Goal: Communication & Community: Answer question/provide support

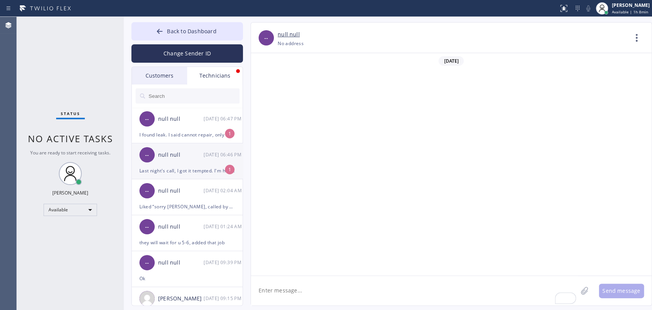
scroll to position [3665, 0]
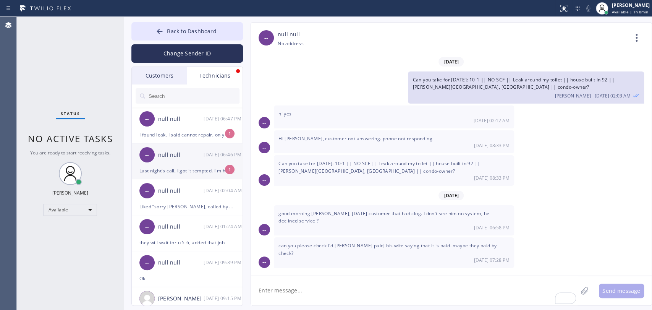
click at [214, 170] on div "Last night's call, I got it tempted. I'm heading back right now to actually fix…" at bounding box center [186, 170] width 95 height 9
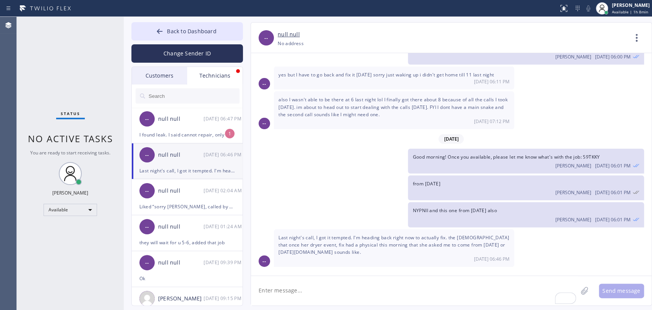
scroll to position [1222, 0]
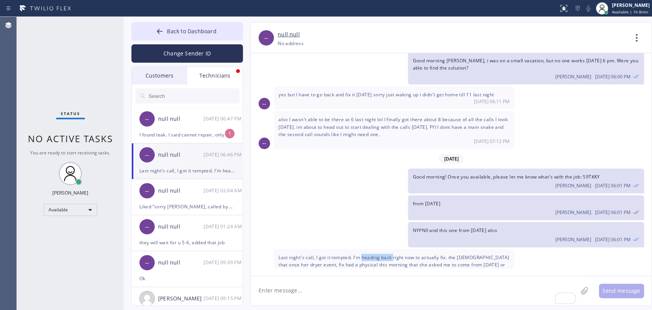
drag, startPoint x: 387, startPoint y: 238, endPoint x: 395, endPoint y: 238, distance: 7.6
click at [394, 254] on span "Last night's call, I got it tempted. I'm heading back right now to actually fix…" at bounding box center [393, 264] width 231 height 21
click at [395, 254] on span "Last night's call, I got it tempted. I'm heading back right now to actually fix…" at bounding box center [393, 264] width 231 height 21
click at [396, 254] on span "Last night's call, I got it tempted. I'm heading back right now to actually fix…" at bounding box center [393, 264] width 231 height 21
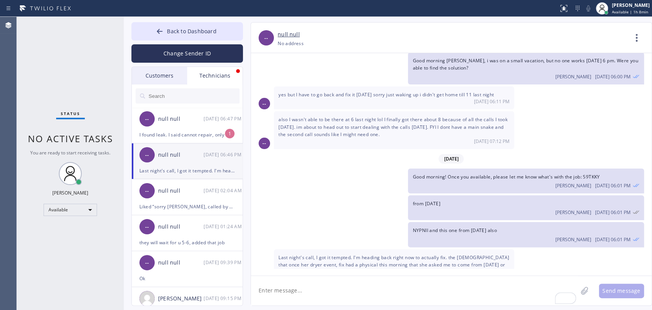
click at [408, 254] on span "Last night's call, I got it tempted. I'm heading back right now to actually fix…" at bounding box center [393, 264] width 231 height 21
drag, startPoint x: 436, startPoint y: 239, endPoint x: 478, endPoint y: 239, distance: 41.6
click at [478, 254] on span "Last night's call, I got it tempted. I'm heading back right now to actually fix…" at bounding box center [393, 264] width 231 height 21
click at [481, 254] on span "Last night's call, I got it tempted. I'm heading back right now to actually fix…" at bounding box center [393, 264] width 231 height 21
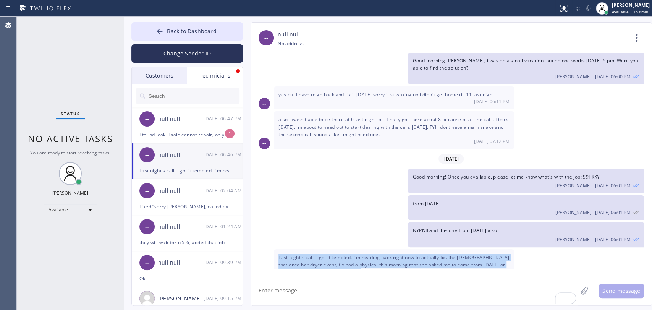
click at [481, 254] on span "Last night's call, I got it tempted. I'm heading back right now to actually fix…" at bounding box center [393, 264] width 231 height 21
click at [461, 254] on span "Last night's call, I got it tempted. I'm heading back right now to actually fix…" at bounding box center [393, 264] width 231 height 21
click at [357, 249] on div "Last night's call, I got it tempted. I'm heading back right now to actually fix…" at bounding box center [394, 268] width 240 height 38
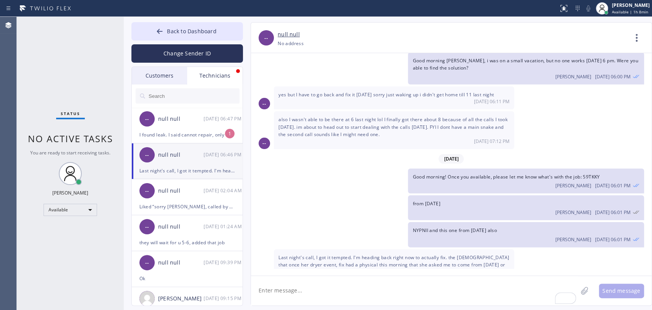
click at [334, 254] on span "Last night's call, I got it tempted. I'm heading back right now to actually fix…" at bounding box center [393, 264] width 231 height 21
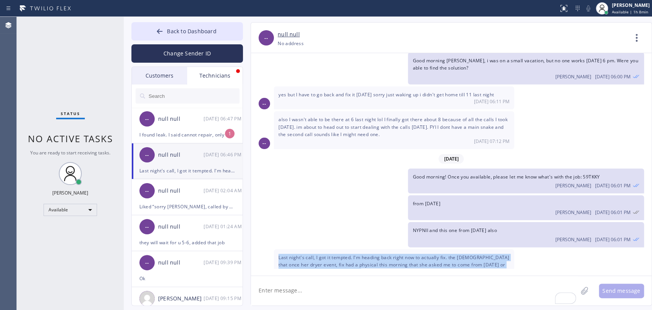
drag, startPoint x: 334, startPoint y: 245, endPoint x: 328, endPoint y: 245, distance: 5.8
click at [331, 254] on span "Last night's call, I got it tempted. I'm heading back right now to actually fix…" at bounding box center [393, 264] width 231 height 21
click at [328, 254] on span "Last night's call, I got it tempted. I'm heading back right now to actually fix…" at bounding box center [393, 264] width 231 height 21
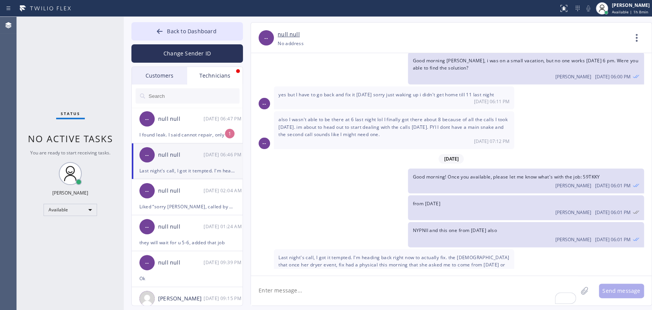
click at [362, 254] on span "Last night's call, I got it tempted. I'm heading back right now to actually fix…" at bounding box center [393, 264] width 231 height 21
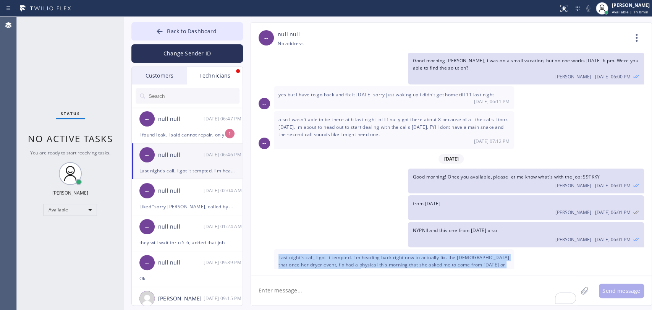
click at [362, 254] on span "Last night's call, I got it tempted. I'm heading back right now to actually fix…" at bounding box center [393, 264] width 231 height 21
click at [367, 254] on span "Last night's call, I got it tempted. I'm heading back right now to actually fix…" at bounding box center [393, 264] width 231 height 21
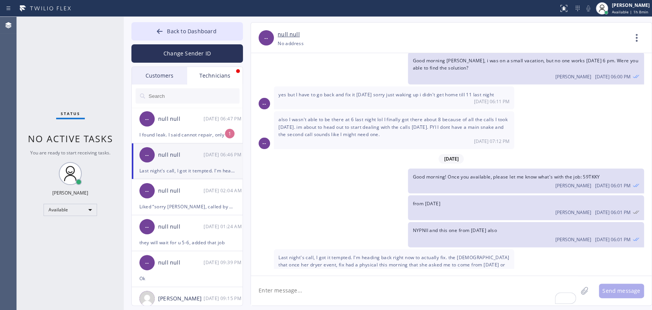
click at [383, 254] on span "Last night's call, I got it tempted. I'm heading back right now to actually fix…" at bounding box center [393, 264] width 231 height 21
click at [404, 254] on span "Last night's call, I got it tempted. I'm heading back right now to actually fix…" at bounding box center [393, 264] width 231 height 21
click at [412, 254] on span "Last night's call, I got it tempted. I'm heading back right now to actually fix…" at bounding box center [393, 264] width 231 height 21
click at [414, 254] on span "Last night's call, I got it tempted. I'm heading back right now to actually fix…" at bounding box center [393, 264] width 231 height 21
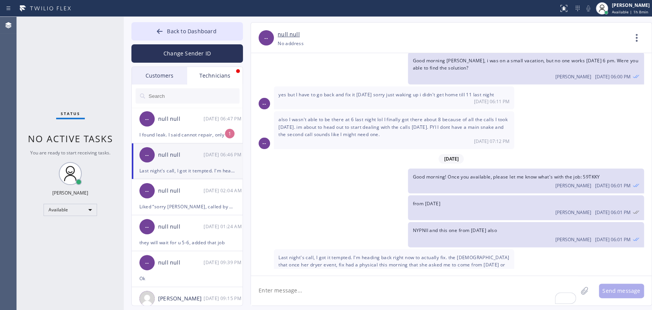
click at [425, 249] on div "Last night's call, I got it tempted. I'm heading back right now to actually fix…" at bounding box center [394, 268] width 240 height 38
click at [442, 249] on div "Last night's call, I got it tempted. I'm heading back right now to actually fix…" at bounding box center [394, 268] width 240 height 38
click at [443, 249] on div "Last night's call, I got it tempted. I'm heading back right now to actually fix…" at bounding box center [394, 268] width 240 height 38
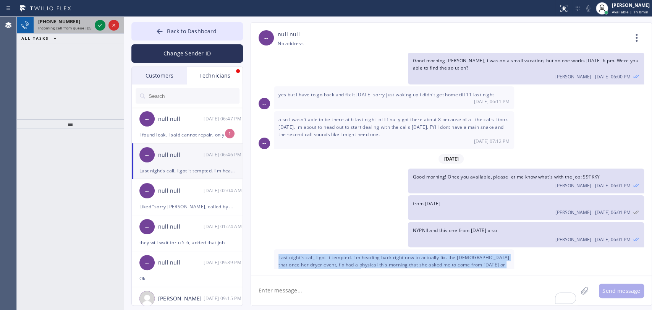
click at [70, 26] on span "Incoming call from queue [DSRs]" at bounding box center [67, 27] width 58 height 5
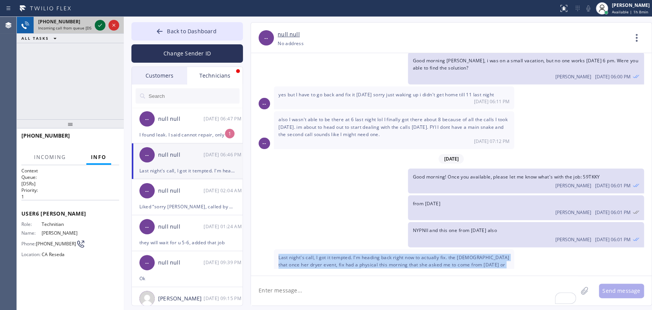
click at [95, 26] on icon at bounding box center [99, 25] width 9 height 9
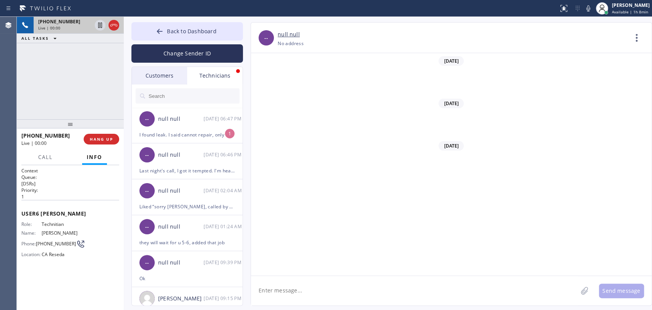
scroll to position [62300, 0]
click at [67, 77] on div "+18189669606 Live | 02:25 ALL TASKS ALL TASKS ACTIVE TASKS TASKS IN WRAP UP" at bounding box center [70, 68] width 107 height 102
click at [176, 30] on span "Back to Dashboard" at bounding box center [191, 30] width 49 height 7
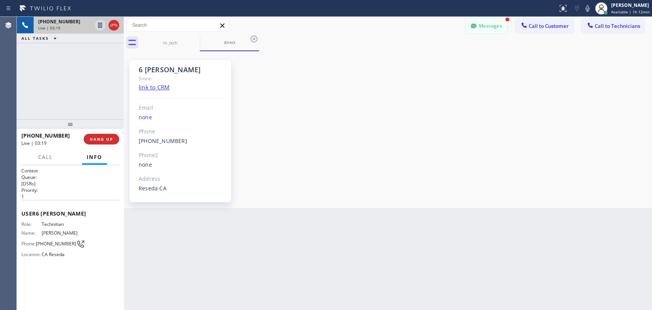
click at [495, 26] on button "Messages" at bounding box center [486, 26] width 42 height 15
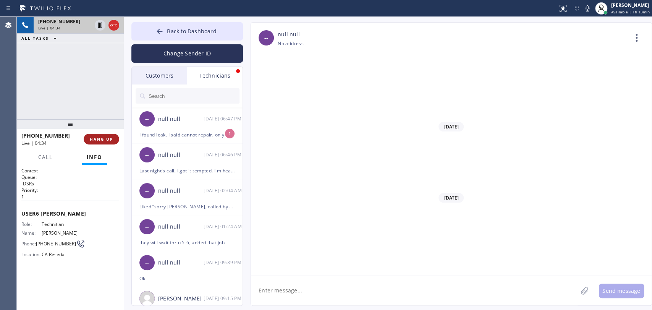
click at [92, 141] on span "HANG UP" at bounding box center [101, 138] width 23 height 5
click at [167, 30] on button "Back to Dashboard" at bounding box center [186, 31] width 111 height 18
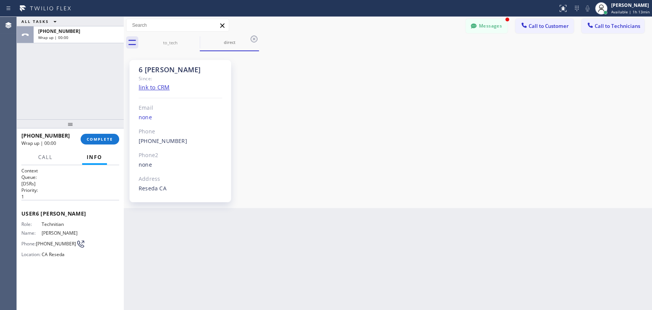
click at [618, 25] on span "Call to Technicians" at bounding box center [616, 26] width 45 height 7
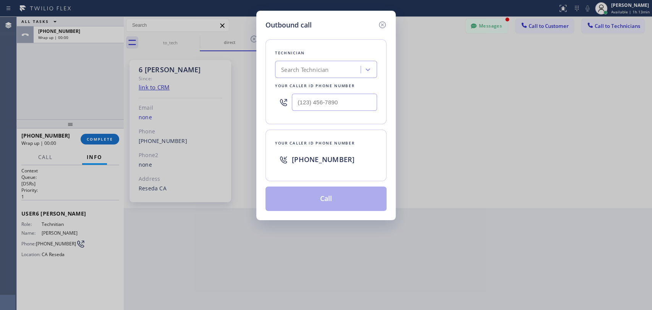
click at [197, 86] on div "Outbound call Technician Search Technician Your caller id phone number Your cal…" at bounding box center [326, 155] width 652 height 310
click at [313, 70] on div "Search Technician" at bounding box center [304, 69] width 47 height 9
type input "armen"
click at [310, 80] on div "Armen Gevorgyan" at bounding box center [326, 86] width 102 height 14
type input "(818) 302-5971"
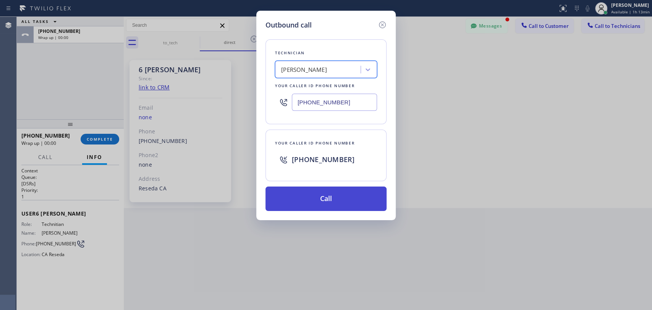
click at [324, 189] on button "Call" at bounding box center [325, 198] width 121 height 24
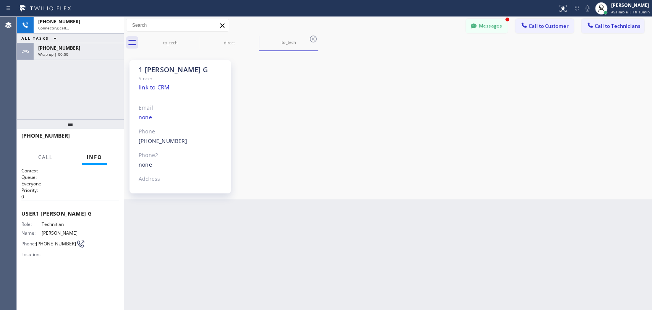
click at [63, 40] on div "+18183025971 Connecting call… ALL TASKS ALL TASKS ACTIVE TASKS TASKS IN WRAP UP…" at bounding box center [70, 38] width 107 height 43
click at [57, 56] on span "Wrap up | 00:00" at bounding box center [53, 54] width 30 height 5
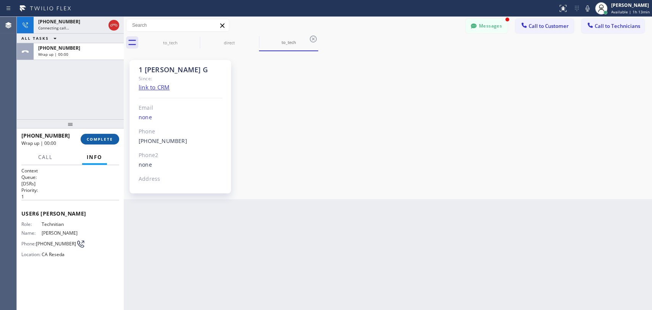
click at [100, 139] on span "COMPLETE" at bounding box center [100, 138] width 26 height 5
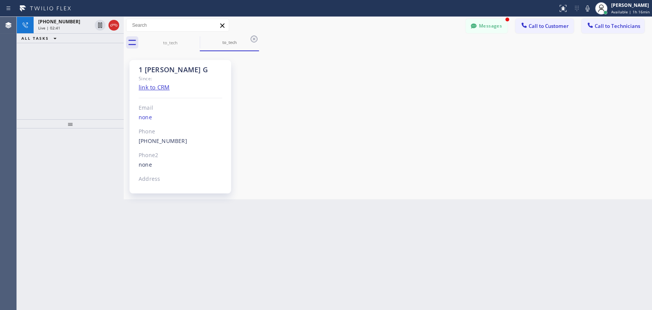
click at [488, 30] on button "Messages" at bounding box center [486, 26] width 42 height 15
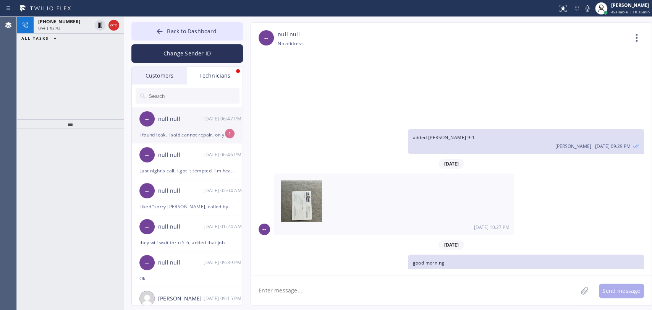
click at [156, 131] on div "I found leak. I said cannot repair, only replace, but she weren't using pump fo…" at bounding box center [186, 134] width 95 height 9
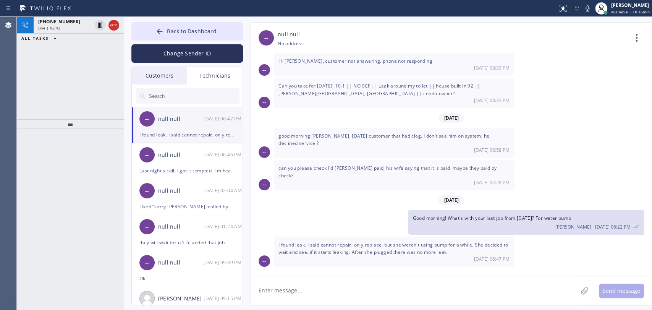
scroll to position [3665, 0]
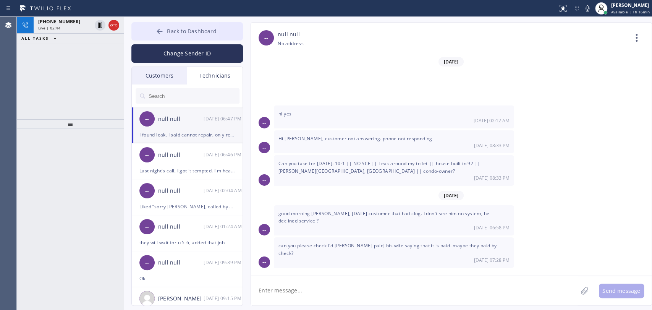
click at [187, 32] on span "Back to Dashboard" at bounding box center [191, 30] width 49 height 7
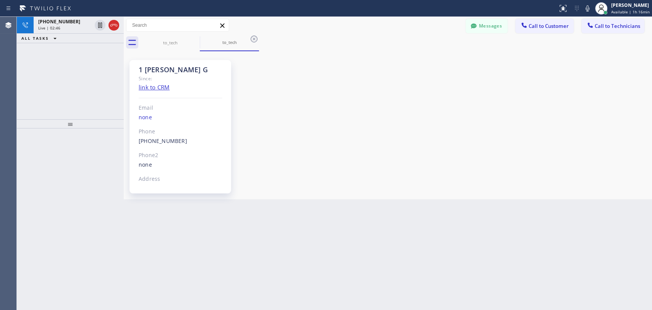
click at [187, 70] on div "1 Armen G" at bounding box center [181, 69] width 84 height 9
click at [179, 69] on div "1 Armen G" at bounding box center [181, 69] width 84 height 9
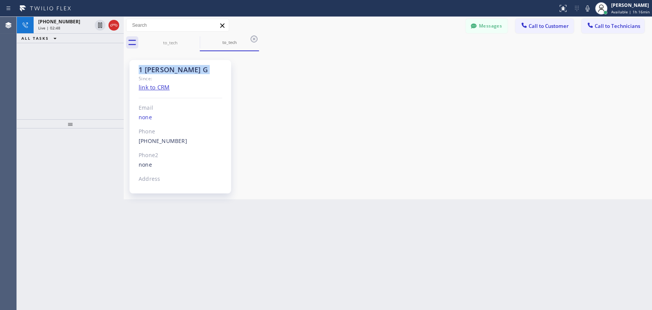
click at [172, 69] on div "1 Armen G" at bounding box center [181, 69] width 84 height 9
drag, startPoint x: 172, startPoint y: 69, endPoint x: 127, endPoint y: 67, distance: 45.1
click at [127, 67] on div "1 Armen G Since: link to CRM Email none Phone (818) 302-5971 Outbound call Tech…" at bounding box center [183, 125] width 115 height 144
drag, startPoint x: 129, startPoint y: 67, endPoint x: 191, endPoint y: 72, distance: 62.8
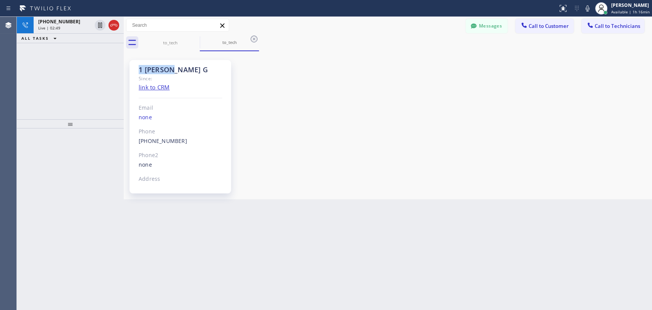
click at [191, 72] on div "1 Armen G Since: link to CRM Email none Phone (818) 302-5971 Outbound call Tech…" at bounding box center [183, 125] width 115 height 144
click at [191, 72] on div "1 Armen G" at bounding box center [181, 69] width 84 height 9
drag, startPoint x: 149, startPoint y: 67, endPoint x: 128, endPoint y: 69, distance: 20.7
click at [128, 69] on div "1 Armen G Since: link to CRM Email none Phone (818) 302-5971 Outbound call Tech…" at bounding box center [183, 125] width 115 height 144
click at [114, 24] on icon at bounding box center [113, 25] width 9 height 9
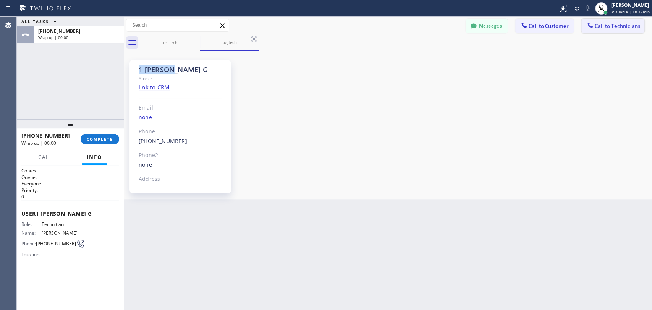
click at [633, 26] on span "Call to Technicians" at bounding box center [616, 26] width 45 height 7
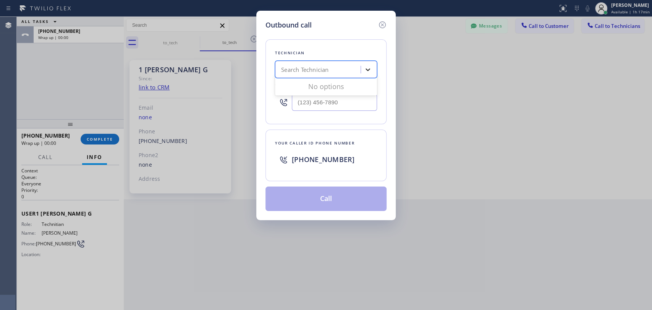
click at [367, 63] on div at bounding box center [368, 70] width 14 height 14
type input "vadim"
click at [316, 83] on div "[PERSON_NAME]" at bounding box center [326, 86] width 102 height 14
type input "[PHONE_NUMBER]"
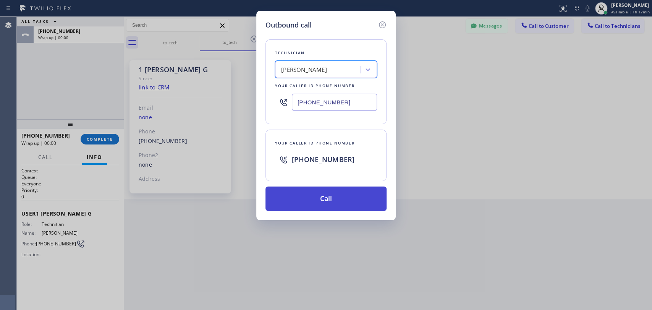
click at [305, 194] on button "Call" at bounding box center [325, 198] width 121 height 24
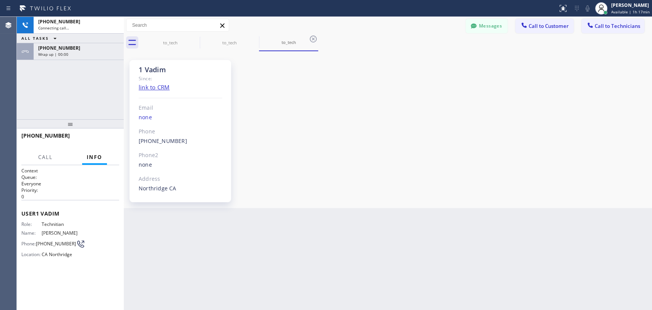
click at [55, 40] on div "+18183090098 Connecting call… ALL TASKS ALL TASKS ACTIVE TASKS TASKS IN WRAP UP…" at bounding box center [70, 38] width 107 height 43
click at [58, 52] on span "Wrap up | 00:00" at bounding box center [53, 54] width 30 height 5
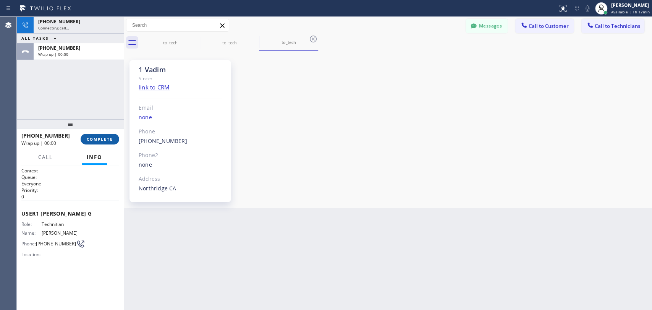
click at [98, 139] on span "COMPLETE" at bounding box center [100, 138] width 26 height 5
click at [88, 106] on div "+18183090098 Connecting call… ALL TASKS ALL TASKS ACTIVE TASKS TASKS IN WRAP UP…" at bounding box center [70, 68] width 107 height 102
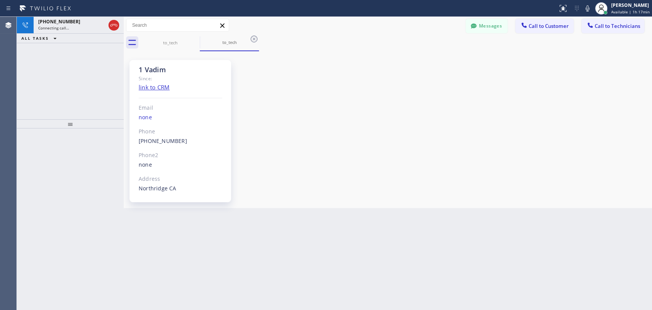
click at [271, 207] on div "1 Vadim Since: link to CRM Email none Phone (818) 309-0098 Outbound call Techni…" at bounding box center [388, 129] width 528 height 157
click at [111, 25] on icon at bounding box center [113, 25] width 9 height 9
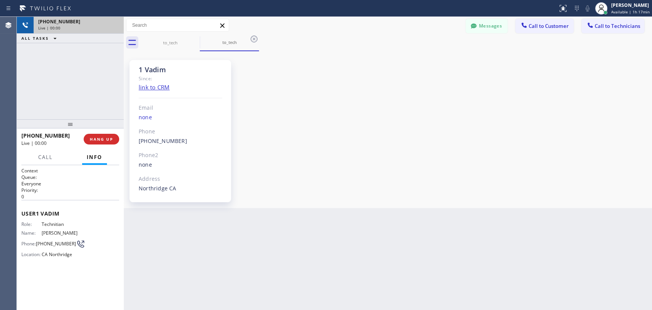
click at [111, 25] on div "Live | 00:00" at bounding box center [78, 27] width 81 height 5
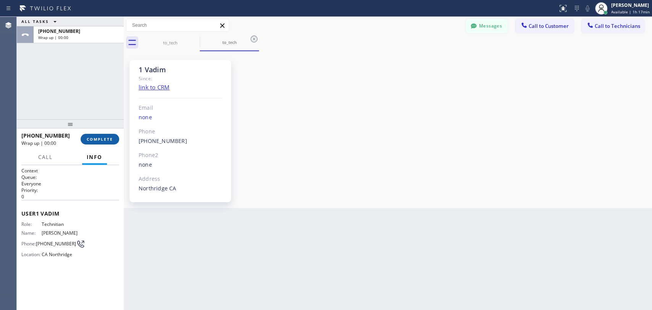
click at [89, 137] on span "COMPLETE" at bounding box center [100, 138] width 26 height 5
click at [95, 116] on div "ALL TASKS ALL TASKS ACTIVE TASKS TASKS IN WRAP UP +18183090098 Wrap up | 00:00" at bounding box center [70, 68] width 107 height 102
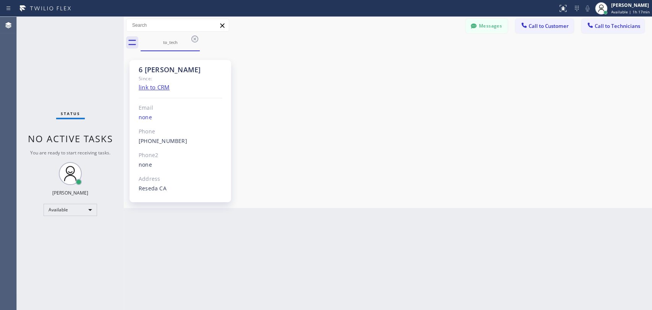
drag, startPoint x: 449, startPoint y: 129, endPoint x: 255, endPoint y: 168, distance: 198.5
click at [450, 129] on div "6 [PERSON_NAME] Since: link to CRM Email none Phone [PHONE_NUMBER] Outbound cal…" at bounding box center [388, 129] width 524 height 153
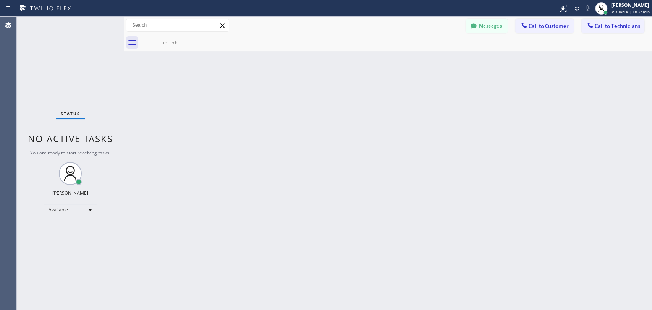
scroll to position [62300, 0]
click at [134, 100] on div "Back to Dashboard Change Sender ID Customers Technicians EN [PERSON_NAME] [DATE…" at bounding box center [388, 163] width 528 height 293
click at [288, 86] on div "Back to Dashboard Change Sender ID Customers Technicians EN [PERSON_NAME] [DATE…" at bounding box center [388, 163] width 528 height 293
drag, startPoint x: 175, startPoint y: 78, endPoint x: 311, endPoint y: 25, distance: 145.8
click at [175, 78] on div "Back to Dashboard Change Sender ID Customers Technicians EN [PERSON_NAME] [DATE…" at bounding box center [388, 163] width 528 height 293
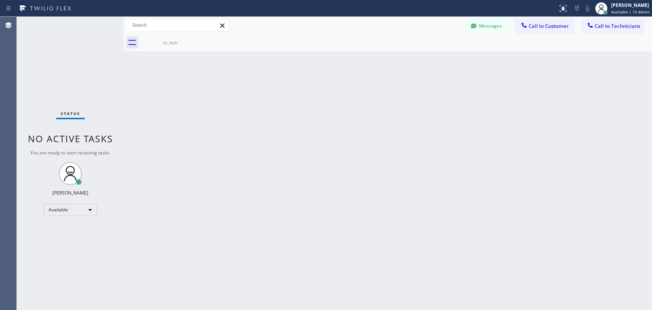
click at [606, 26] on span "Call to Technicians" at bounding box center [616, 26] width 45 height 7
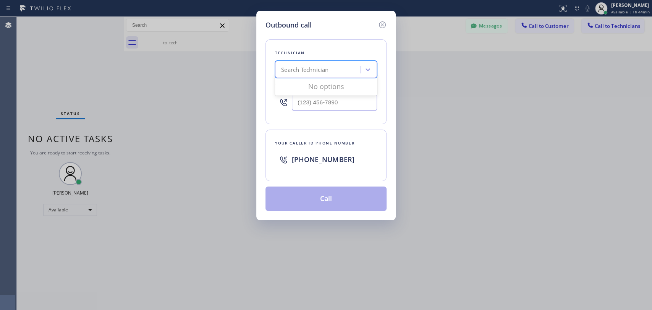
drag, startPoint x: 312, startPoint y: 76, endPoint x: 309, endPoint y: 67, distance: 9.4
click at [312, 75] on div "Search Technician" at bounding box center [326, 69] width 102 height 17
type input "vadim"
click at [322, 82] on div "[PERSON_NAME]" at bounding box center [326, 86] width 102 height 14
type input "[PHONE_NUMBER]"
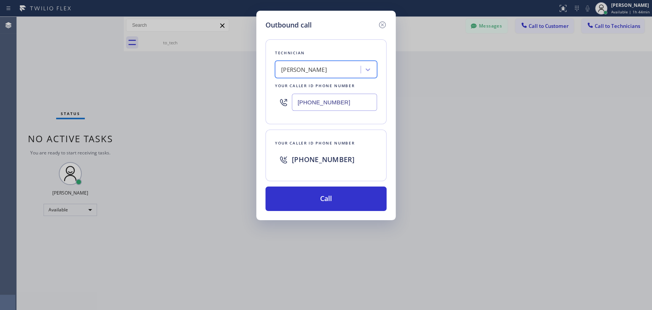
click at [343, 103] on input "[PHONE_NUMBER]" at bounding box center [334, 102] width 85 height 17
click at [338, 106] on input "[PHONE_NUMBER]" at bounding box center [334, 102] width 85 height 17
drag, startPoint x: 339, startPoint y: 159, endPoint x: 297, endPoint y: 160, distance: 42.0
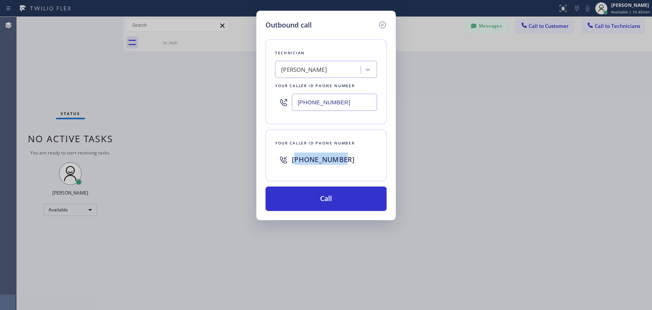
click at [297, 160] on span "[PHONE_NUMBER]" at bounding box center [323, 159] width 63 height 9
click at [318, 160] on span "[PHONE_NUMBER]" at bounding box center [323, 159] width 63 height 9
click at [386, 25] on icon at bounding box center [382, 24] width 9 height 9
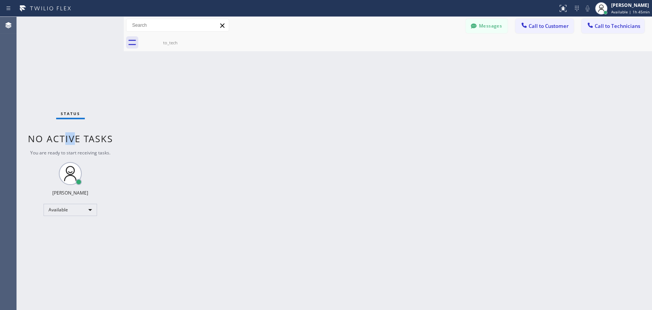
drag, startPoint x: 65, startPoint y: 132, endPoint x: 75, endPoint y: 133, distance: 10.8
click at [75, 133] on div "Status No active tasks You are ready to start receiving tasks. [PERSON_NAME] Av…" at bounding box center [70, 163] width 107 height 293
click at [75, 133] on span "No active tasks" at bounding box center [70, 138] width 85 height 13
click at [171, 215] on div "Back to Dashboard Change Sender ID Customers Technicians EN [PERSON_NAME] [DATE…" at bounding box center [388, 163] width 528 height 293
click at [594, 20] on button "Call to Technicians" at bounding box center [612, 26] width 63 height 15
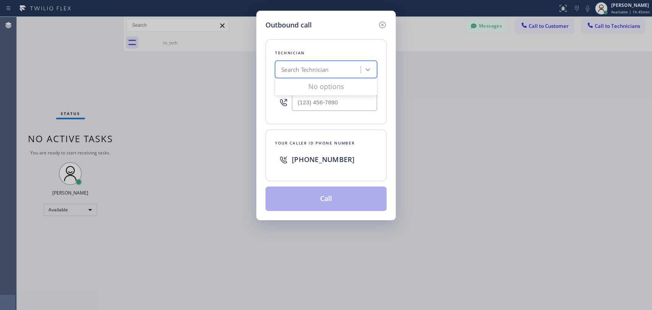
click at [282, 74] on div "Search Technician" at bounding box center [304, 69] width 47 height 9
type input "vadim"
click at [287, 81] on div "[PERSON_NAME]" at bounding box center [326, 86] width 102 height 14
type input "[PHONE_NUMBER]"
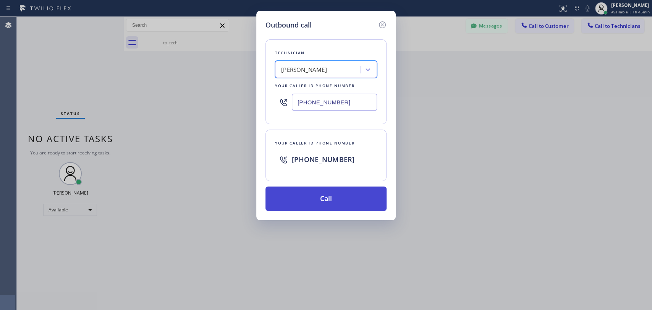
click at [315, 206] on button "Call" at bounding box center [325, 198] width 121 height 24
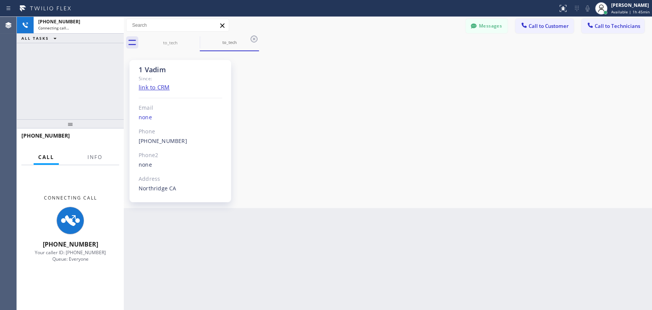
scroll to position [2869, 0]
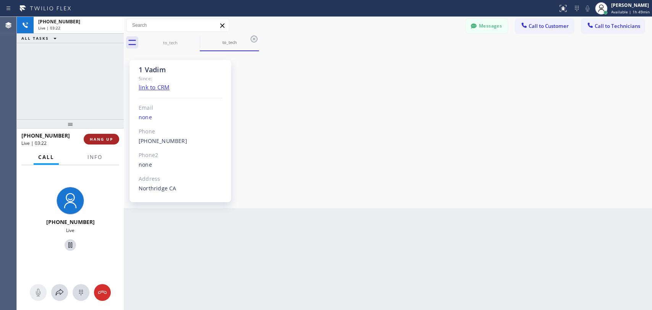
click at [96, 142] on button "HANG UP" at bounding box center [102, 139] width 36 height 11
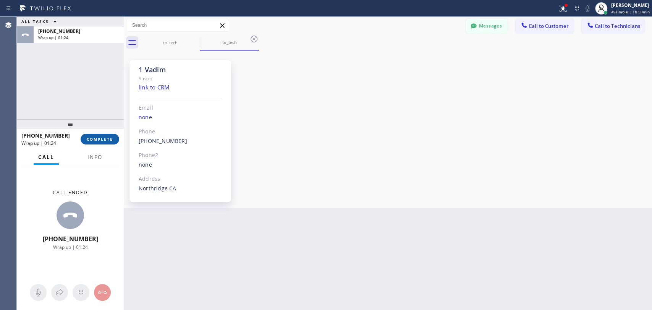
click at [103, 136] on button "COMPLETE" at bounding box center [100, 139] width 39 height 11
click at [95, 119] on div at bounding box center [70, 123] width 107 height 9
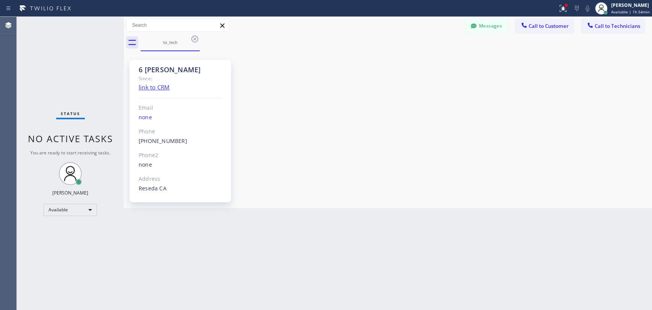
click at [91, 124] on div "Status No active tasks You are ready to start receiving tasks. [PERSON_NAME] Av…" at bounding box center [70, 163] width 107 height 293
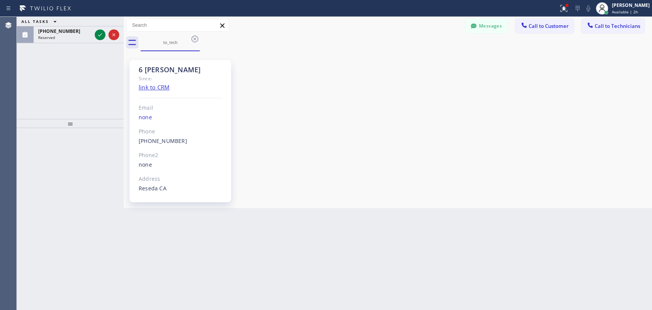
drag, startPoint x: 66, startPoint y: 34, endPoint x: 64, endPoint y: 83, distance: 48.9
click at [66, 35] on div "Reserved" at bounding box center [64, 37] width 53 height 5
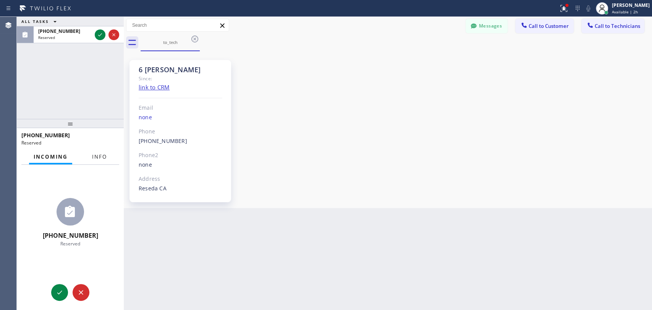
click at [91, 155] on button "Info" at bounding box center [99, 156] width 24 height 15
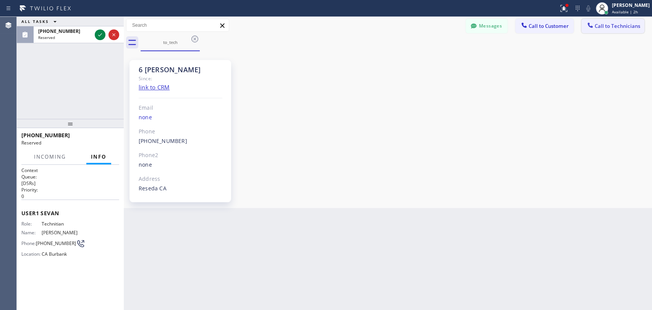
click at [609, 25] on span "Call to Technicians" at bounding box center [616, 26] width 45 height 7
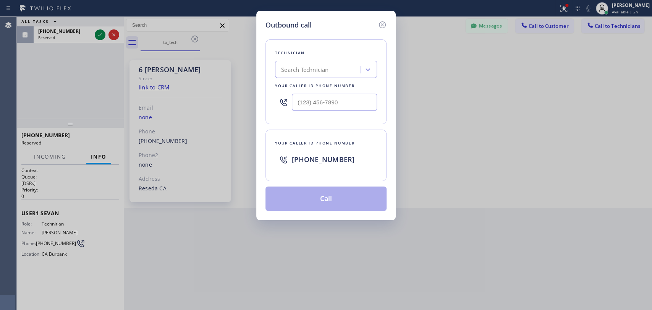
click at [313, 56] on div "Technician" at bounding box center [326, 53] width 102 height 8
click at [323, 73] on div "Search Technician" at bounding box center [304, 69] width 47 height 9
type input "seva"
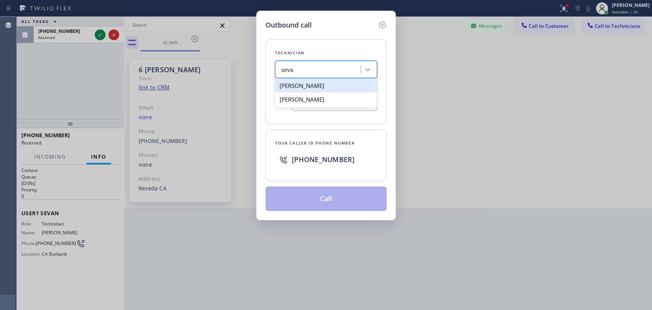
click at [305, 91] on div "[PERSON_NAME]" at bounding box center [326, 86] width 102 height 14
type input "[PHONE_NUMBER]"
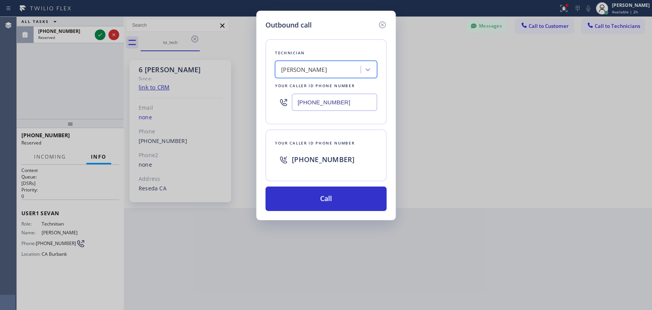
click at [296, 178] on div "Your caller id phone number [PHONE_NUMBER]" at bounding box center [325, 155] width 121 height 52
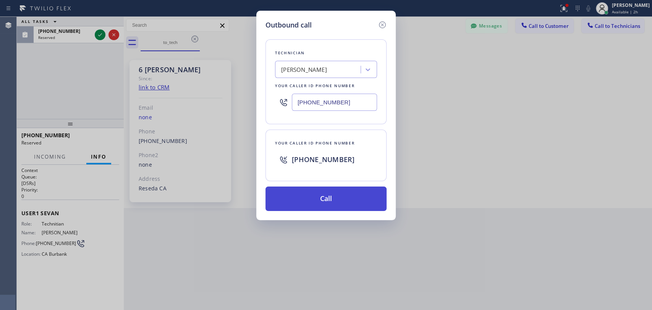
click at [299, 199] on button "Call" at bounding box center [325, 198] width 121 height 24
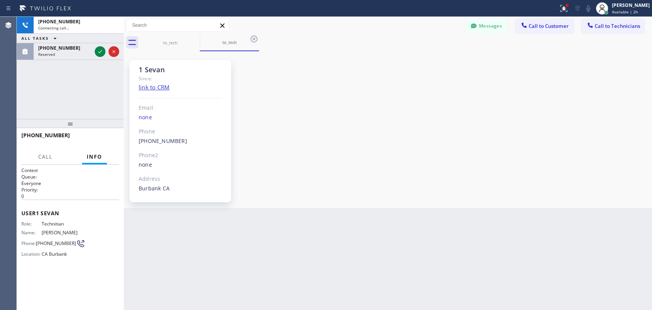
scroll to position [2335, 0]
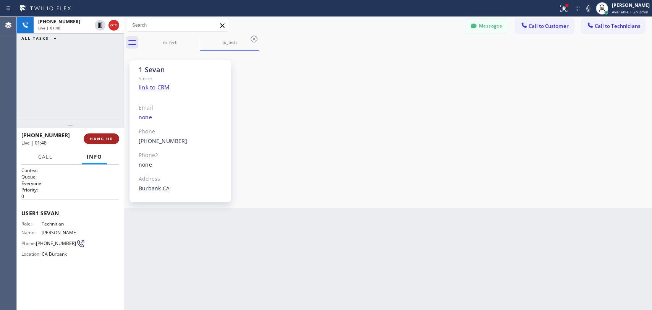
click at [105, 139] on span "HANG UP" at bounding box center [101, 138] width 23 height 5
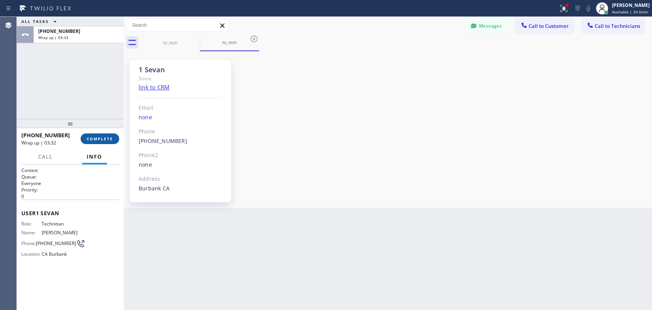
click at [91, 140] on span "COMPLETE" at bounding box center [100, 138] width 26 height 5
click at [96, 120] on div at bounding box center [70, 123] width 107 height 9
click at [599, 28] on span "Call to Technicians" at bounding box center [616, 26] width 45 height 7
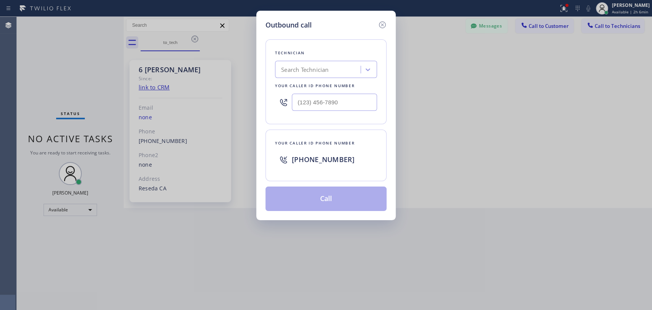
click at [321, 52] on div "Technician" at bounding box center [326, 53] width 102 height 8
click at [312, 68] on div "Search Technician" at bounding box center [304, 69] width 47 height 9
type input "Firu"
click at [307, 82] on div "[PERSON_NAME]" at bounding box center [326, 86] width 102 height 14
type input "[PHONE_NUMBER]"
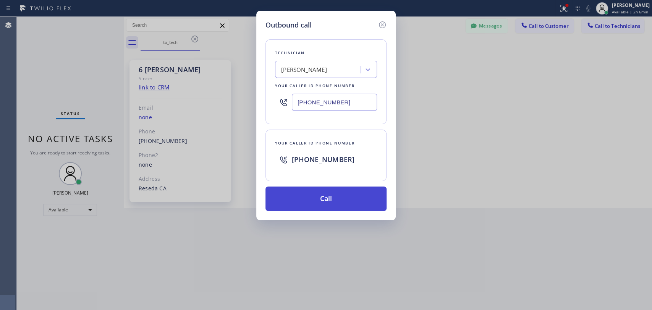
click at [300, 205] on button "Call" at bounding box center [325, 198] width 121 height 24
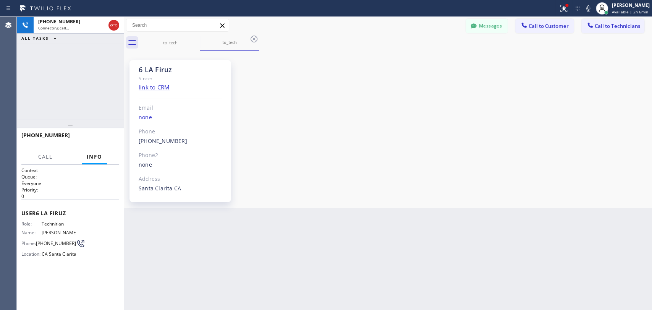
scroll to position [3665, 0]
click at [464, 21] on div "Messages Call to Customer Call to Technicians Outbound call Location Search loc…" at bounding box center [388, 25] width 528 height 13
click at [465, 21] on button "Messages" at bounding box center [486, 26] width 42 height 15
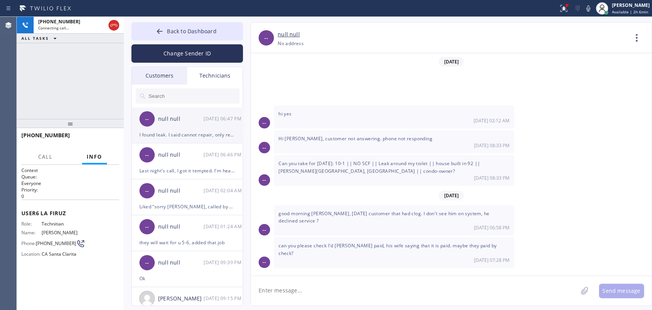
click at [171, 120] on div "null null" at bounding box center [180, 119] width 45 height 9
drag, startPoint x: 410, startPoint y: 249, endPoint x: 429, endPoint y: 250, distance: 18.4
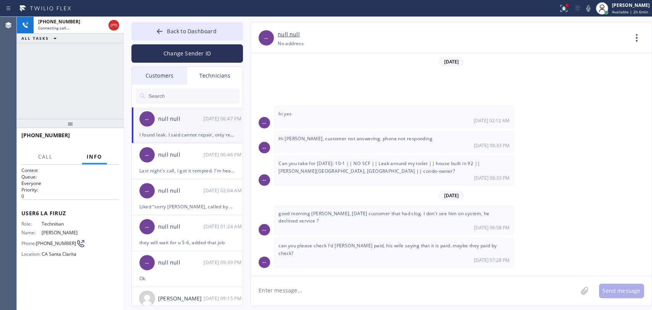
drag, startPoint x: 289, startPoint y: 251, endPoint x: 344, endPoint y: 253, distance: 55.8
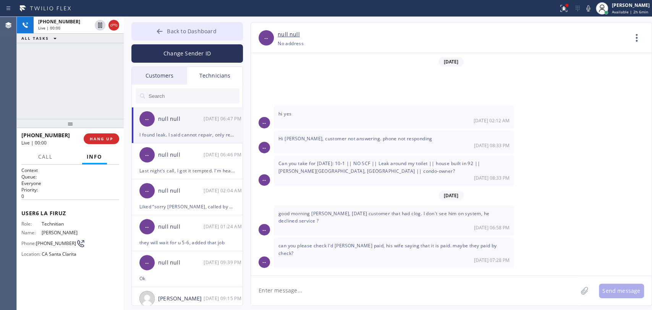
click at [191, 29] on span "Back to Dashboard" at bounding box center [191, 30] width 49 height 7
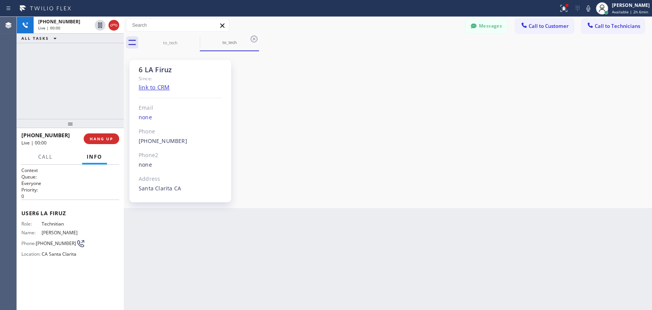
click at [158, 70] on div "6 LA Firuz" at bounding box center [181, 69] width 84 height 9
click at [153, 69] on div "6 LA Firuz" at bounding box center [181, 69] width 84 height 9
click at [104, 141] on span "HANG UP" at bounding box center [101, 138] width 23 height 5
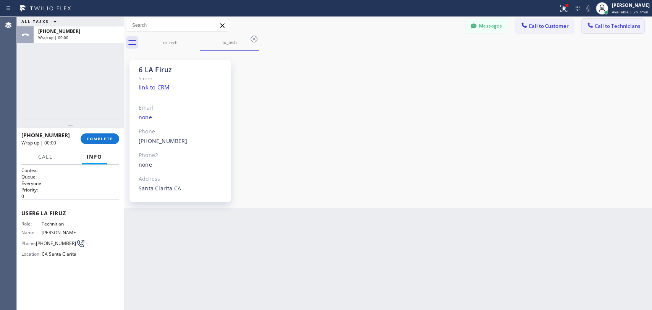
click at [594, 27] on span "Call to Technicians" at bounding box center [616, 26] width 45 height 7
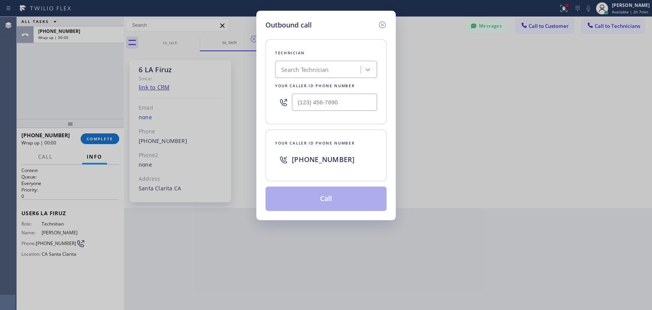
click at [336, 73] on div "Search Technician" at bounding box center [318, 69] width 83 height 13
type input "[PERSON_NAME]"
click at [307, 86] on div "[PERSON_NAME]" at bounding box center [326, 86] width 102 height 14
type input "[PHONE_NUMBER]"
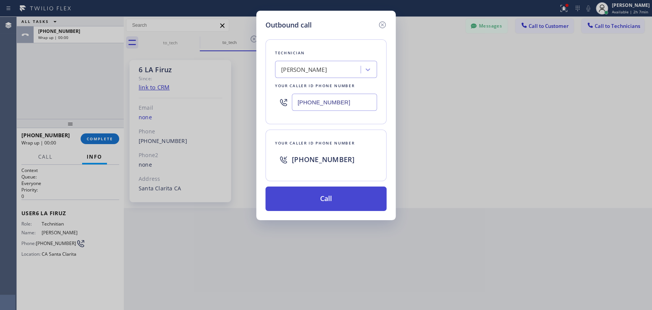
click at [300, 198] on button "Call" at bounding box center [325, 198] width 121 height 24
click at [69, 34] on div "ALL TASKS ALL TASKS ACTIVE TASKS TASKS IN WRAP UP [PHONE_NUMBER] Wrap up | 00:0…" at bounding box center [334, 163] width 635 height 293
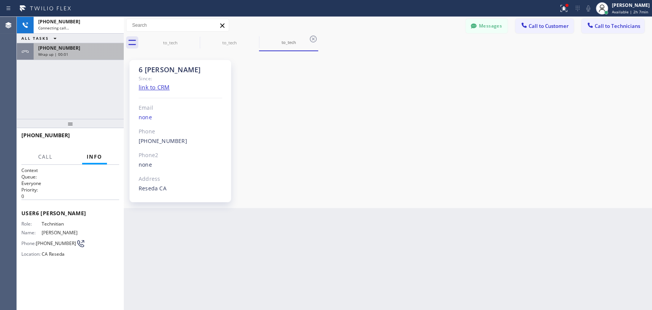
click at [64, 38] on div "[PHONE_NUMBER] Connecting call… ALL TASKS ALL TASKS ACTIVE TASKS TASKS IN WRAP …" at bounding box center [70, 38] width 107 height 43
click at [64, 53] on span "Wrap up | 00:01" at bounding box center [53, 54] width 30 height 5
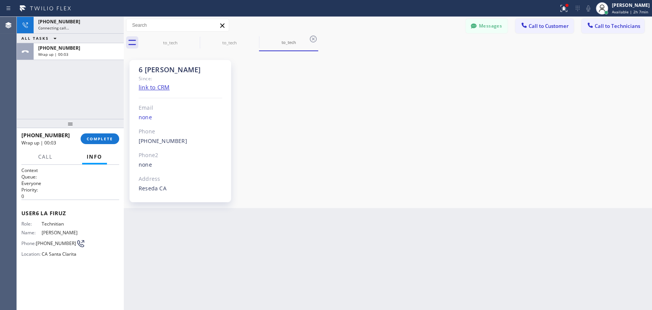
drag, startPoint x: 91, startPoint y: 132, endPoint x: 91, endPoint y: 140, distance: 7.6
click at [91, 133] on div "[PHONE_NUMBER] Wrap up | 00:03 COMPLETE" at bounding box center [70, 139] width 98 height 20
click at [91, 140] on span "COMPLETE" at bounding box center [100, 138] width 26 height 5
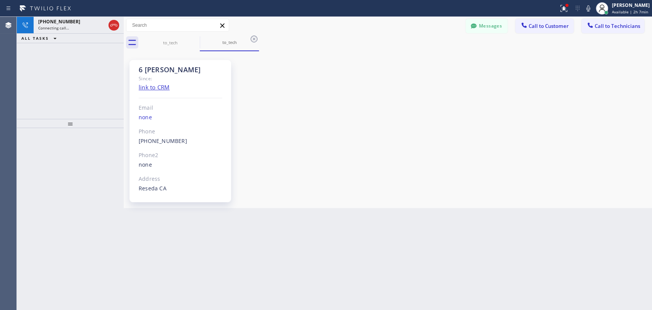
click at [149, 70] on div "6 [PERSON_NAME]" at bounding box center [181, 69] width 84 height 9
click at [147, 70] on div "6 [PERSON_NAME]" at bounding box center [181, 69] width 84 height 9
drag, startPoint x: 113, startPoint y: 25, endPoint x: 103, endPoint y: 34, distance: 13.0
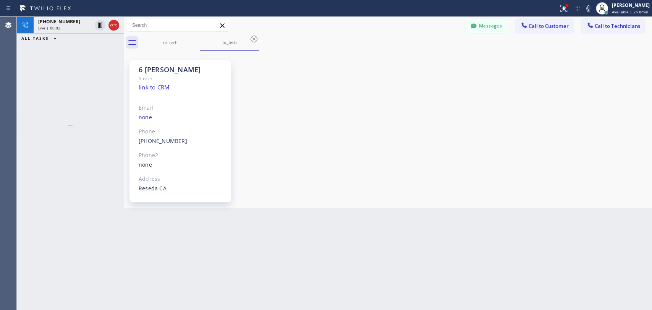
click at [113, 25] on icon at bounding box center [113, 25] width 9 height 9
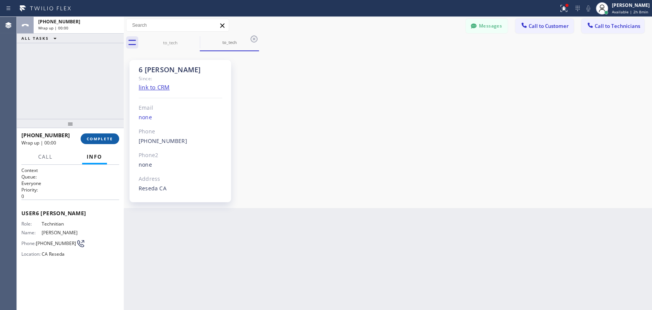
click at [102, 136] on button "COMPLETE" at bounding box center [100, 138] width 39 height 11
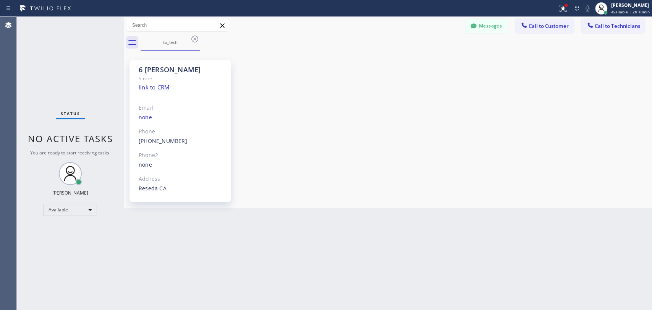
drag, startPoint x: 605, startPoint y: 31, endPoint x: 573, endPoint y: 29, distance: 32.1
click at [604, 31] on button "Call to Technicians" at bounding box center [612, 26] width 63 height 15
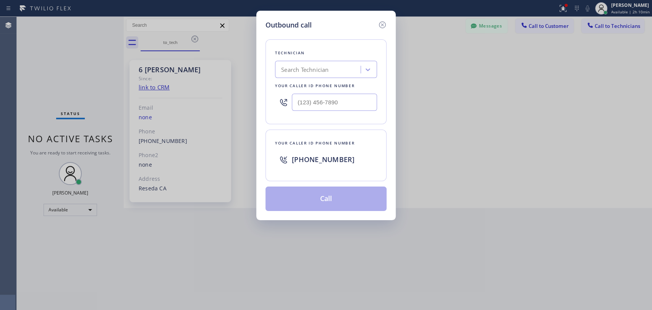
click at [318, 70] on div "Search Technician" at bounding box center [318, 69] width 83 height 13
type input "vad"
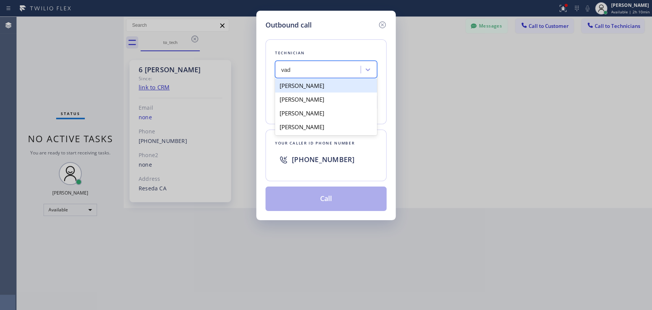
click at [303, 84] on div "[PERSON_NAME]" at bounding box center [326, 86] width 102 height 14
type input "[PHONE_NUMBER]"
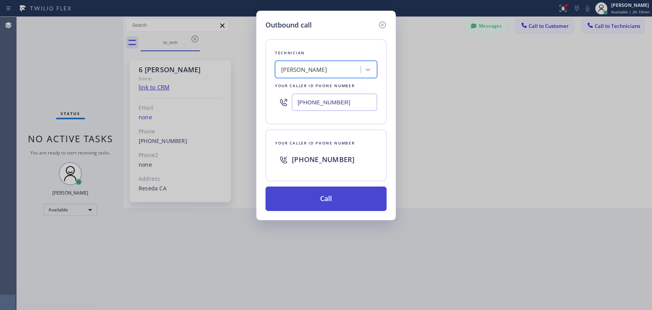
click at [317, 199] on button "Call" at bounding box center [325, 198] width 121 height 24
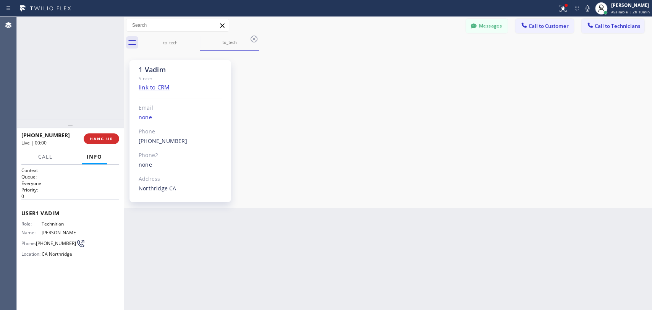
scroll to position [2869, 0]
click at [161, 66] on div "1 Vadim" at bounding box center [181, 69] width 84 height 9
click at [162, 66] on div "1 Vadim" at bounding box center [181, 69] width 84 height 9
click at [160, 68] on div "1 Vadim" at bounding box center [181, 69] width 84 height 9
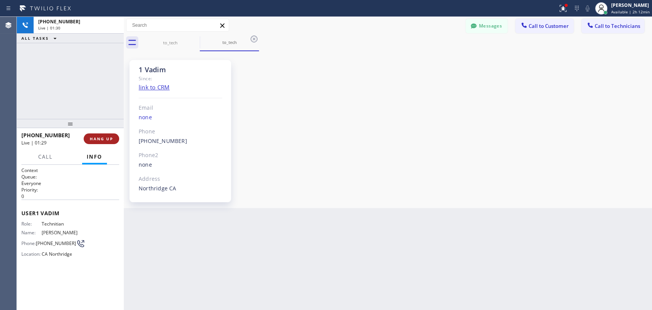
click at [101, 140] on span "HANG UP" at bounding box center [101, 138] width 23 height 5
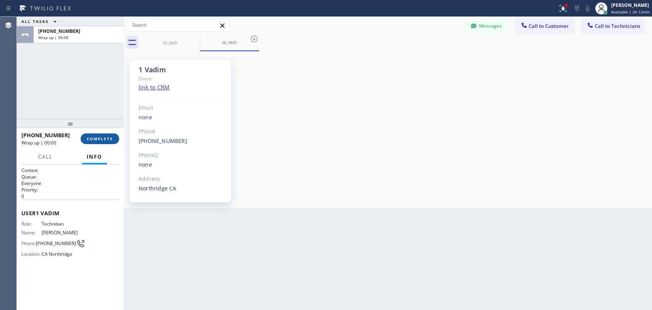
click at [102, 137] on span "COMPLETE" at bounding box center [100, 138] width 26 height 5
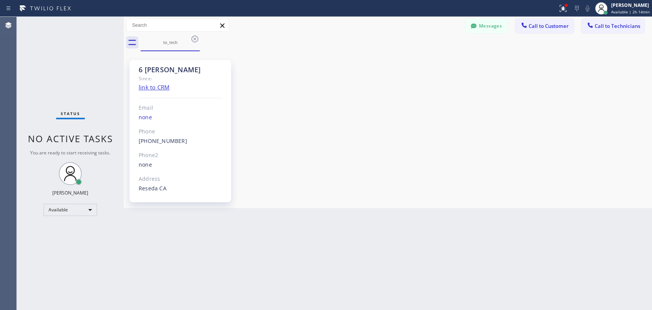
click at [401, 125] on div "6 [PERSON_NAME] Since: link to CRM Email none Phone [PHONE_NUMBER] Outbound cal…" at bounding box center [388, 129] width 524 height 153
drag, startPoint x: 296, startPoint y: 68, endPoint x: 208, endPoint y: 2, distance: 110.3
click at [296, 68] on div "6 [PERSON_NAME] Since: link to CRM Email none Phone [PHONE_NUMBER] Outbound cal…" at bounding box center [388, 129] width 524 height 153
click at [307, 144] on div "6 [PERSON_NAME] Since: link to CRM Email none Phone [PHONE_NUMBER] Outbound cal…" at bounding box center [388, 129] width 524 height 153
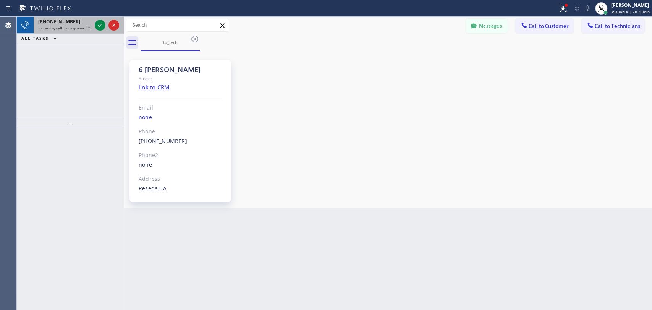
click at [50, 32] on div "[PHONE_NUMBER] Incoming call from queue [DSRs] ALL TASKS ALL TASKS ACTIVE TASKS…" at bounding box center [70, 30] width 107 height 26
click at [61, 29] on span "Incoming call from queue [DSRs]" at bounding box center [67, 27] width 58 height 5
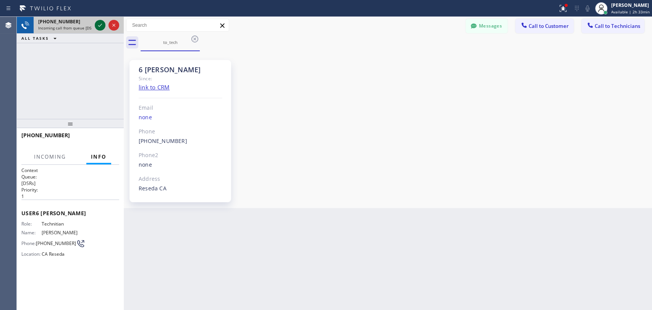
click at [96, 27] on icon at bounding box center [99, 25] width 9 height 9
click at [469, 28] on div at bounding box center [473, 26] width 9 height 9
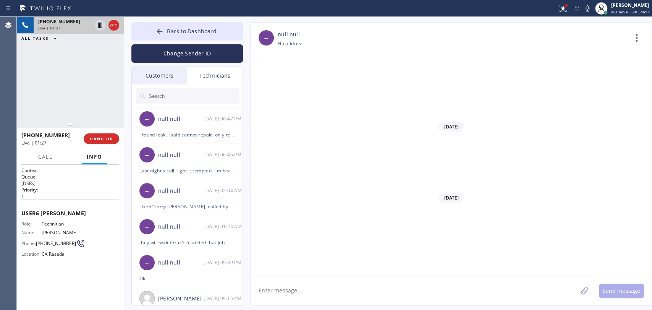
click at [152, 65] on div "Back to Dashboard Change Sender ID Customers Technicians EN [PERSON_NAME] [DATE…" at bounding box center [186, 163] width 111 height 283
click at [153, 71] on div "Customers" at bounding box center [159, 76] width 55 height 18
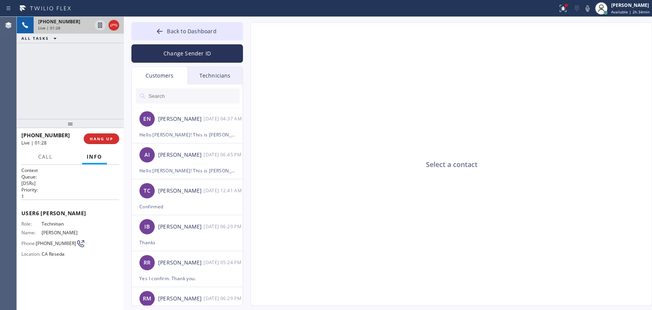
click at [172, 97] on input "text" at bounding box center [194, 95] width 92 height 15
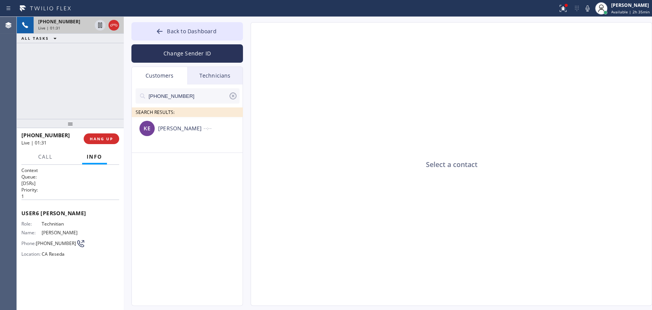
click at [169, 137] on div "KE [PERSON_NAME] --:--" at bounding box center [187, 128] width 111 height 23
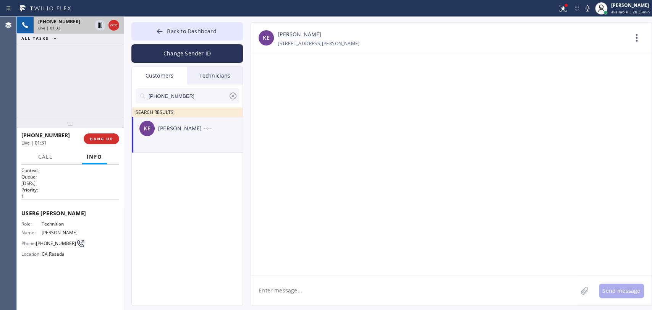
click at [289, 296] on textarea at bounding box center [414, 290] width 326 height 29
click at [97, 140] on span "HANG UP" at bounding box center [101, 138] width 23 height 5
click at [326, 296] on textarea "Hello K" at bounding box center [421, 290] width 340 height 29
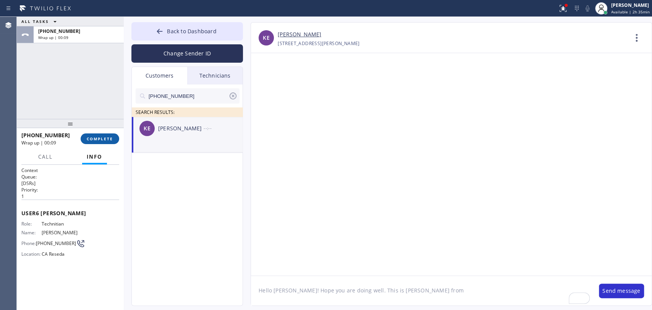
click at [101, 139] on span "COMPLETE" at bounding box center [100, 138] width 26 height 5
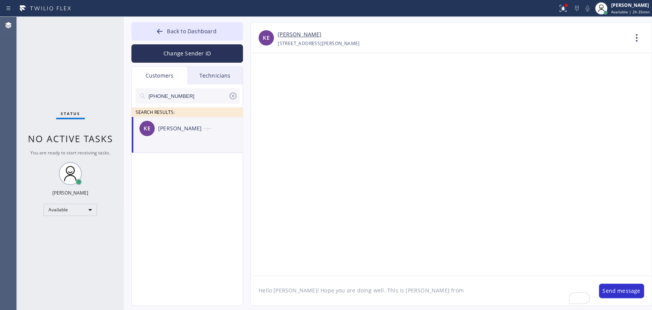
click at [414, 279] on textarea "Hello [PERSON_NAME]! Hope you are doing well. This is [PERSON_NAME] from" at bounding box center [421, 290] width 340 height 29
paste textarea "36IDWC"
paste textarea "[URL][DOMAIN_NAME]"
type textarea "Hello [PERSON_NAME]! Hope you are doing well. This is [PERSON_NAME] from Home A…"
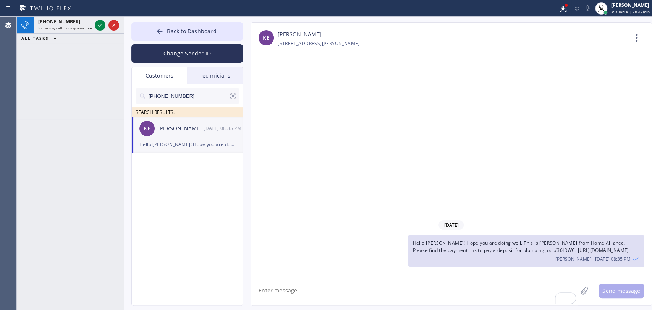
drag, startPoint x: 158, startPoint y: 42, endPoint x: 165, endPoint y: 42, distance: 6.5
click at [158, 42] on div "Change Sender ID" at bounding box center [186, 51] width 111 height 22
click at [213, 31] on span "Back to Dashboard" at bounding box center [191, 30] width 49 height 7
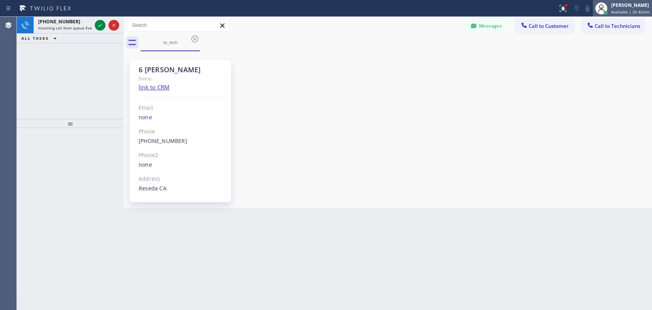
click at [633, 3] on div "[PERSON_NAME]" at bounding box center [630, 5] width 39 height 6
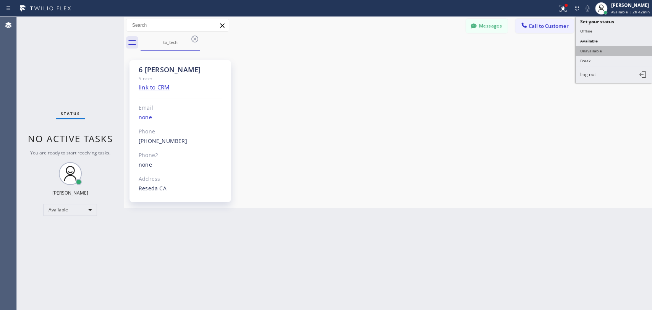
click at [583, 53] on button "Unavailable" at bounding box center [613, 51] width 76 height 10
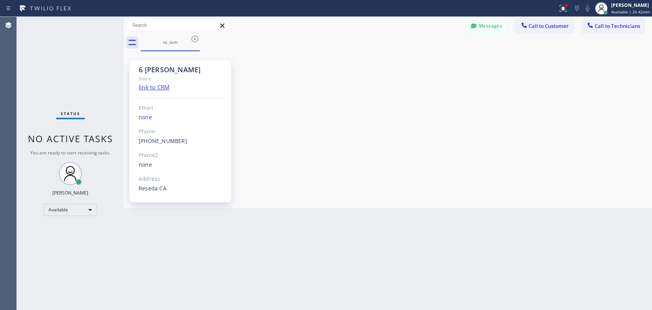
drag, startPoint x: 365, startPoint y: 153, endPoint x: 340, endPoint y: 154, distance: 25.2
click at [353, 152] on div "6 [PERSON_NAME] Since: link to CRM Email none Phone [PHONE_NUMBER] Outbound cal…" at bounding box center [388, 129] width 524 height 153
click at [72, 215] on div "Unavailable" at bounding box center [70, 213] width 53 height 12
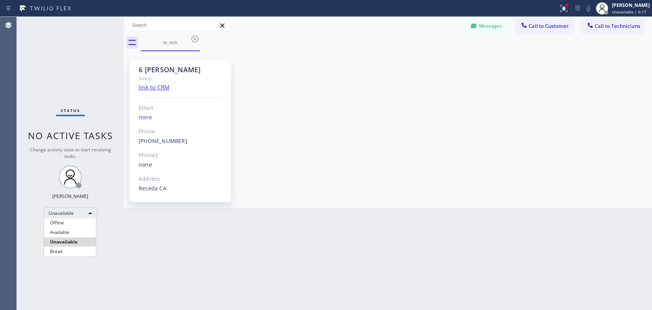
click at [63, 235] on li "Available" at bounding box center [70, 232] width 52 height 9
click at [63, 230] on div "Status No active tasks Change activity state to start receiving tasks. [PERSON_…" at bounding box center [70, 163] width 107 height 293
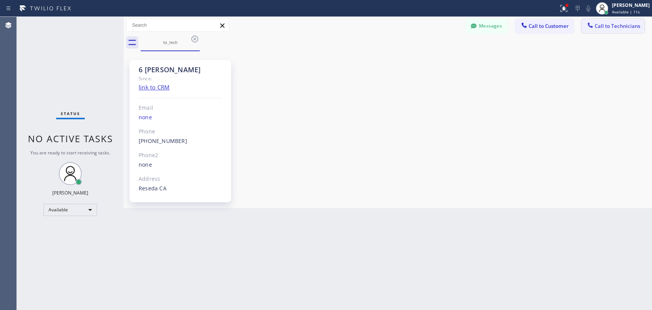
click at [635, 28] on span "Call to Technicians" at bounding box center [616, 26] width 45 height 7
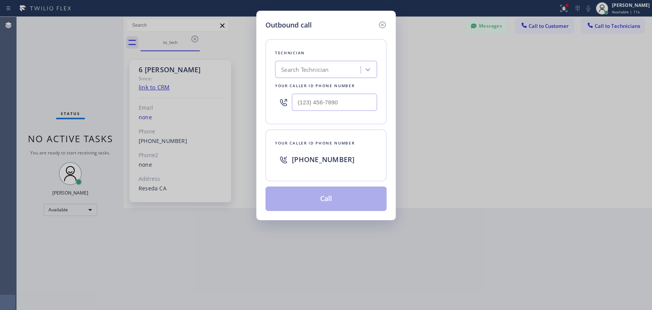
click at [296, 66] on div "Search Technician" at bounding box center [304, 69] width 47 height 9
type input "oleks"
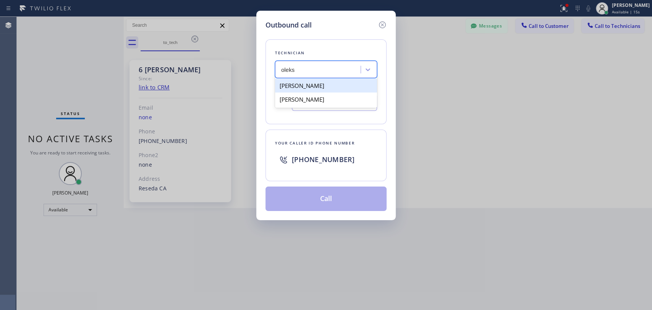
click at [297, 89] on div "[PERSON_NAME]" at bounding box center [326, 86] width 102 height 14
type input "[PHONE_NUMBER]"
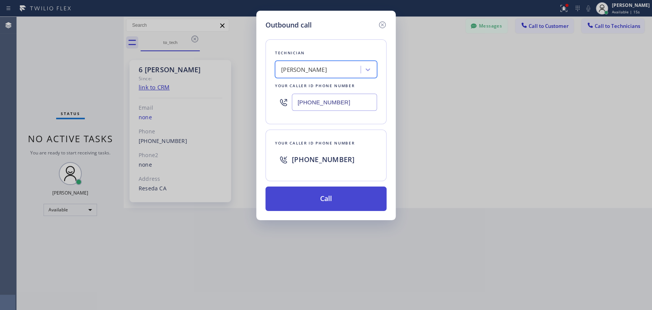
click at [303, 196] on button "Call" at bounding box center [325, 198] width 121 height 24
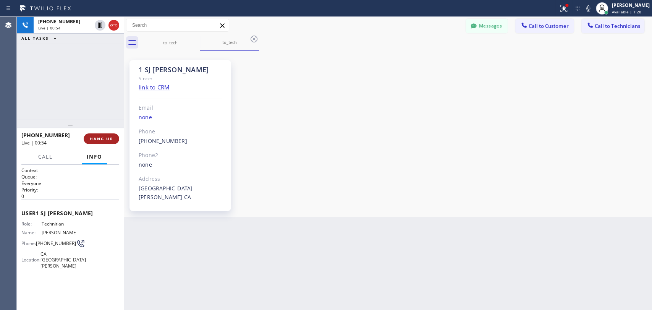
click at [95, 138] on span "HANG UP" at bounding box center [101, 138] width 23 height 5
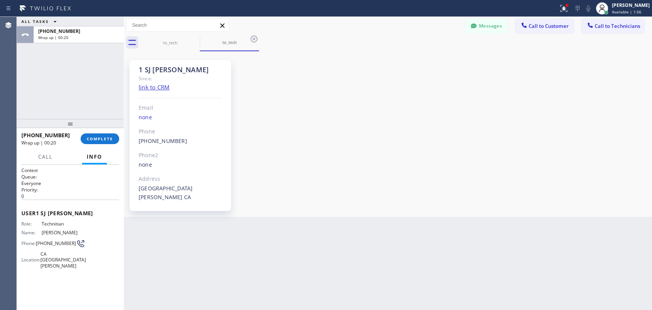
drag, startPoint x: 90, startPoint y: 123, endPoint x: 90, endPoint y: 131, distance: 8.0
click at [90, 123] on div at bounding box center [70, 123] width 107 height 9
click at [90, 131] on div "[PHONE_NUMBER] Wrap up | 00:20 COMPLETE" at bounding box center [70, 139] width 98 height 20
click at [95, 135] on button "COMPLETE" at bounding box center [100, 138] width 39 height 11
click at [90, 119] on div at bounding box center [70, 123] width 107 height 9
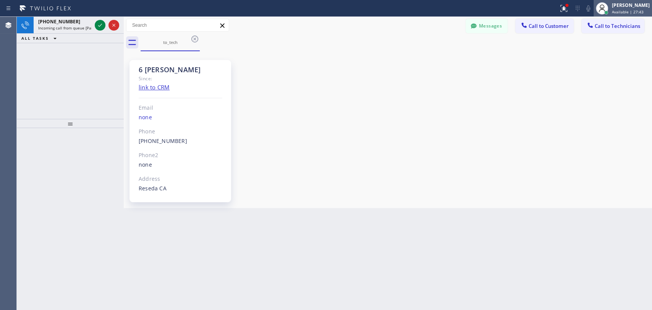
click at [613, 9] on span "Available | 27:43" at bounding box center [628, 11] width 32 height 5
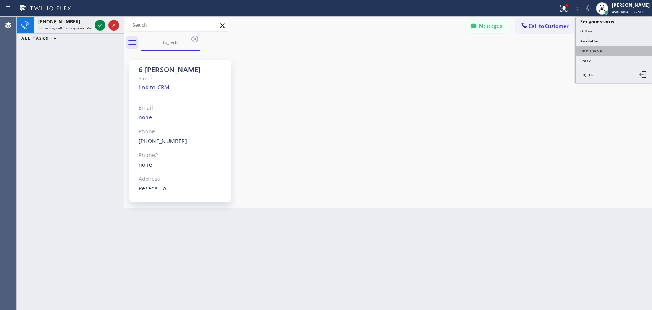
click at [594, 49] on button "Unavailable" at bounding box center [613, 51] width 76 height 10
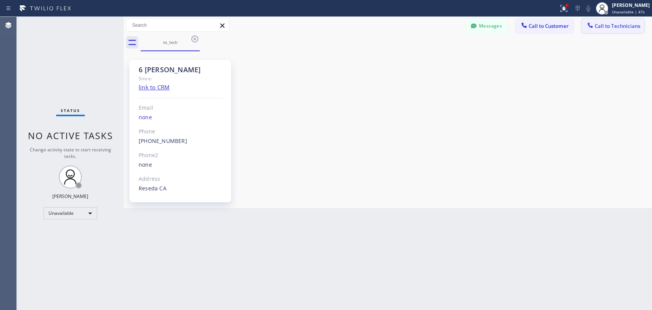
click at [604, 26] on span "Call to Technicians" at bounding box center [616, 26] width 45 height 7
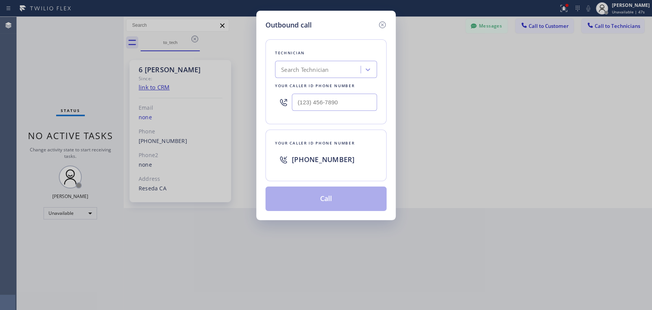
click at [345, 67] on div "Search Technician" at bounding box center [318, 69] width 83 height 13
type input "Olek"
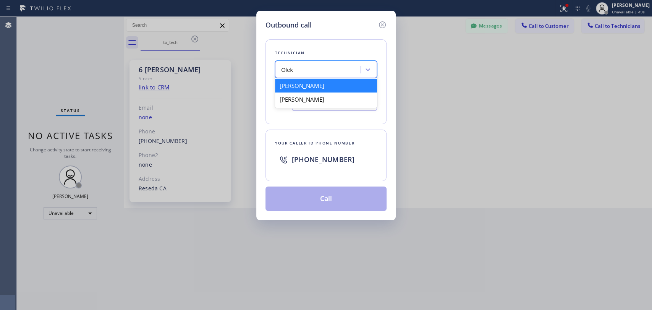
click at [307, 89] on div "[PERSON_NAME]" at bounding box center [326, 86] width 102 height 14
type input "[PHONE_NUMBER]"
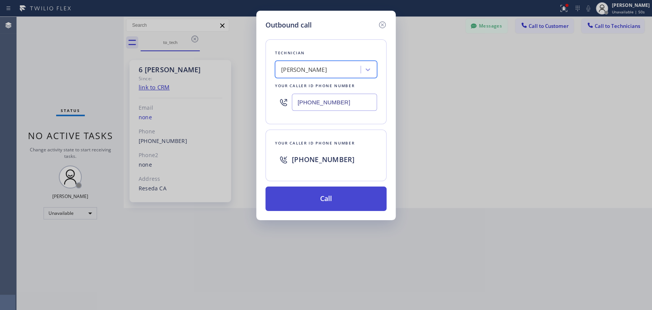
click at [316, 194] on button "Call" at bounding box center [325, 198] width 121 height 24
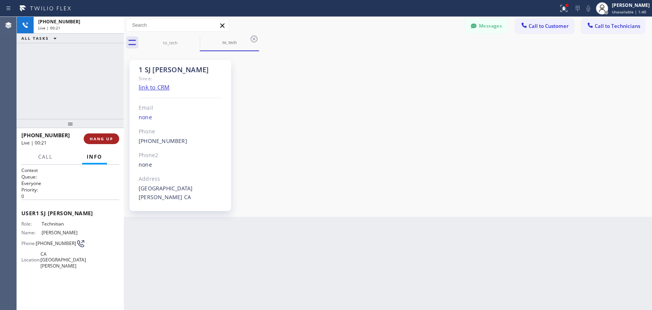
click at [95, 139] on span "HANG UP" at bounding box center [101, 138] width 23 height 5
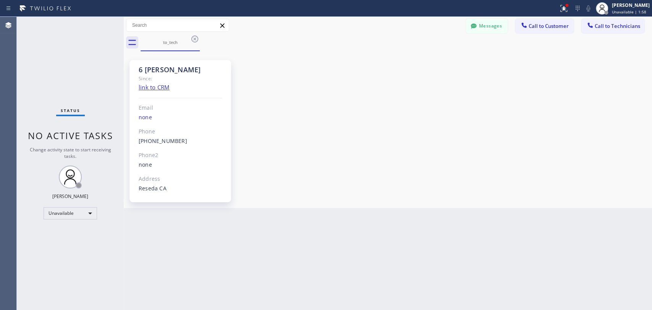
click at [444, 226] on div "Back to Dashboard Change Sender ID Customers Technicians [PHONE_NUMBER] SEARCH …" at bounding box center [388, 163] width 528 height 293
click at [71, 210] on div "Unavailable" at bounding box center [70, 213] width 53 height 12
click at [77, 230] on li "Available" at bounding box center [70, 232] width 52 height 9
click at [124, 239] on div at bounding box center [124, 163] width 0 height 293
click at [434, 175] on div "6 [PERSON_NAME] Since: link to CRM Email none Phone [PHONE_NUMBER] Outbound cal…" at bounding box center [388, 129] width 524 height 153
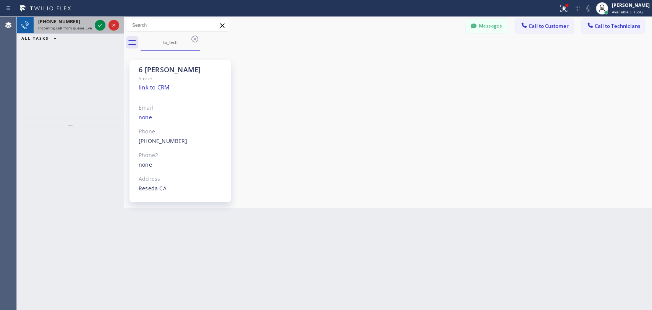
click at [77, 26] on span "Incoming call from queue Everybody" at bounding box center [71, 27] width 66 height 5
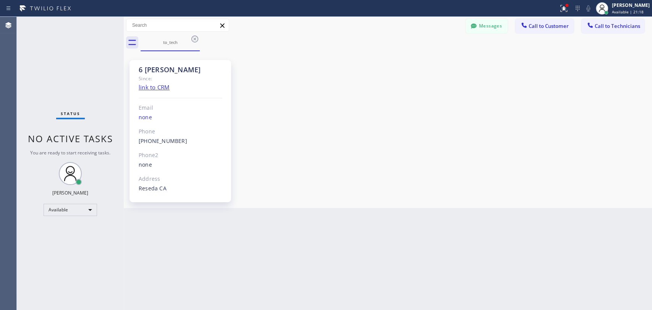
click at [211, 255] on div "Back to Dashboard Change Sender ID Customers Technicians [PHONE_NUMBER] SEARCH …" at bounding box center [388, 163] width 528 height 293
click at [620, 25] on span "Call to Technicians" at bounding box center [616, 26] width 45 height 7
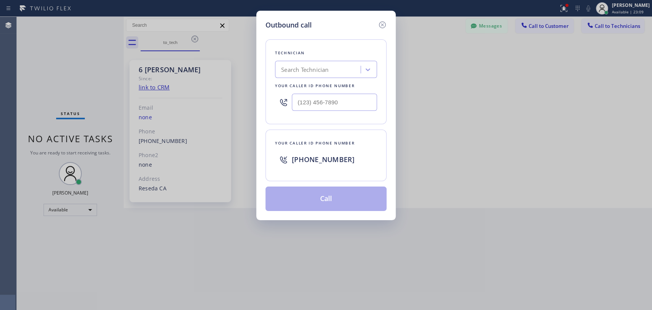
click at [266, 87] on div "Technician Search Technician Your caller id phone number" at bounding box center [325, 81] width 121 height 85
click at [292, 70] on div "Search Technician" at bounding box center [304, 69] width 47 height 9
type input "Olek"
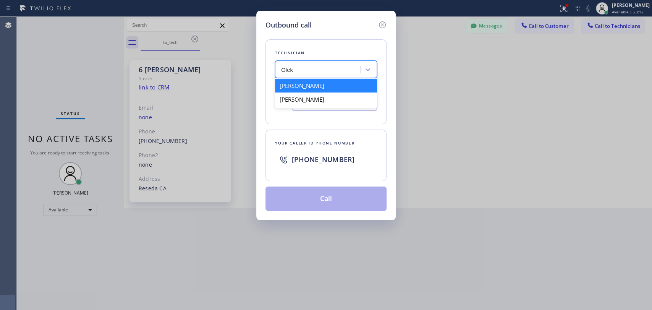
click at [300, 85] on div "[PERSON_NAME]" at bounding box center [326, 86] width 102 height 14
type input "[PHONE_NUMBER]"
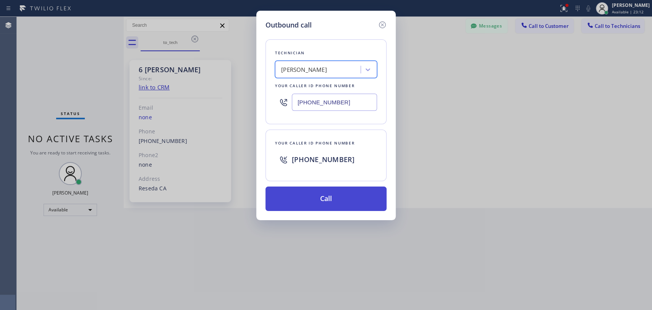
click at [314, 194] on button "Call" at bounding box center [325, 198] width 121 height 24
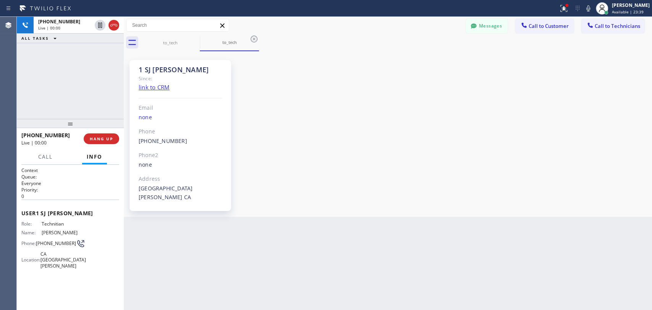
click at [91, 121] on div at bounding box center [70, 123] width 107 height 9
click at [94, 134] on div "[PHONE_NUMBER] Live | 00:00 HANG UP" at bounding box center [70, 139] width 98 height 20
click at [94, 134] on button "HANG UP" at bounding box center [102, 138] width 36 height 11
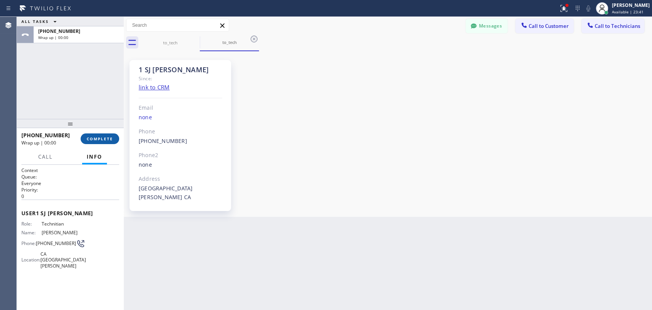
click at [95, 141] on button "COMPLETE" at bounding box center [100, 138] width 39 height 11
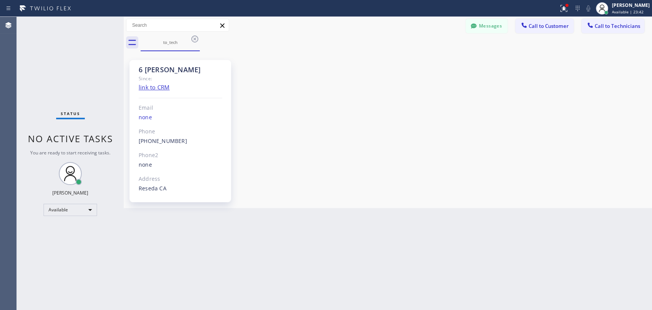
click at [437, 65] on div "6 [PERSON_NAME] Since: link to CRM Email none Phone [PHONE_NUMBER] Outbound cal…" at bounding box center [388, 129] width 524 height 153
click at [589, 28] on icon at bounding box center [590, 25] width 8 height 8
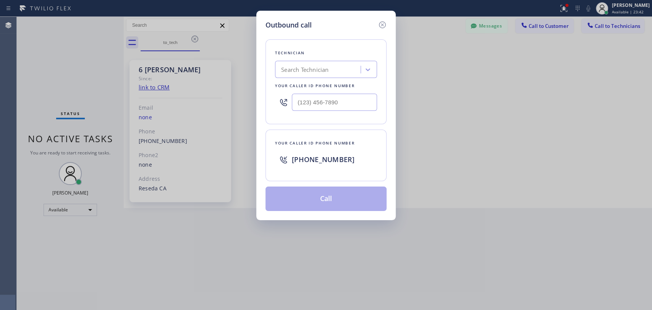
click at [351, 62] on div "Search Technician" at bounding box center [326, 69] width 102 height 17
type input "olek"
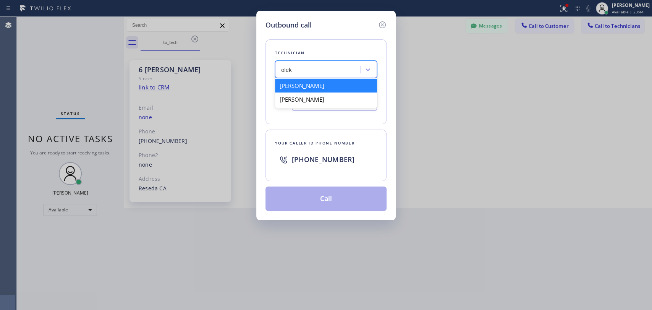
click at [317, 87] on div "[PERSON_NAME]" at bounding box center [326, 86] width 102 height 14
type input "[PHONE_NUMBER]"
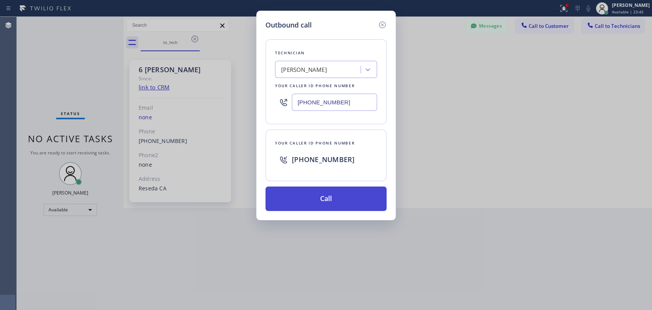
click at [320, 197] on button "Call" at bounding box center [325, 198] width 121 height 24
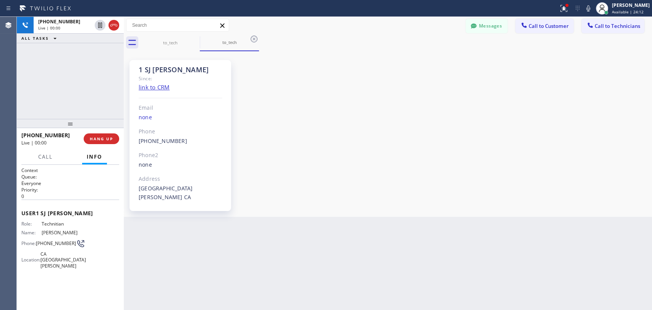
drag, startPoint x: 68, startPoint y: 128, endPoint x: 69, endPoint y: 134, distance: 6.2
click at [69, 128] on div at bounding box center [70, 123] width 107 height 9
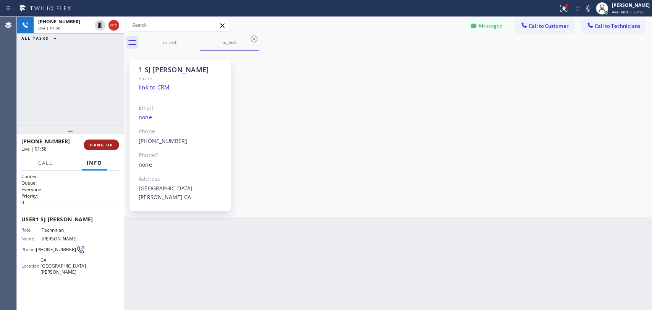
click at [102, 147] on button "HANG UP" at bounding box center [102, 144] width 36 height 11
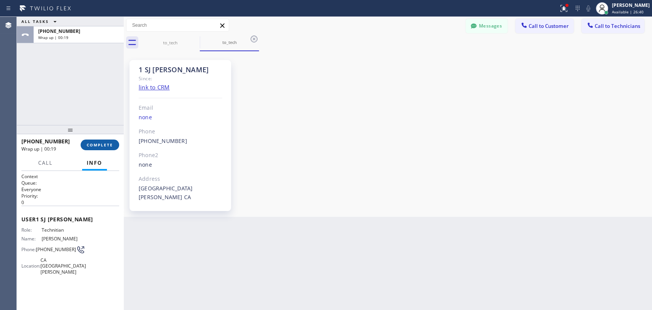
click at [90, 142] on span "COMPLETE" at bounding box center [100, 144] width 26 height 5
drag, startPoint x: 90, startPoint y: 115, endPoint x: 81, endPoint y: 110, distance: 10.3
click at [90, 115] on div "ALL TASKS ALL TASKS ACTIVE TASKS TASKS IN WRAP UP [PHONE_NUMBER] Wrap up | 00:19" at bounding box center [70, 71] width 107 height 108
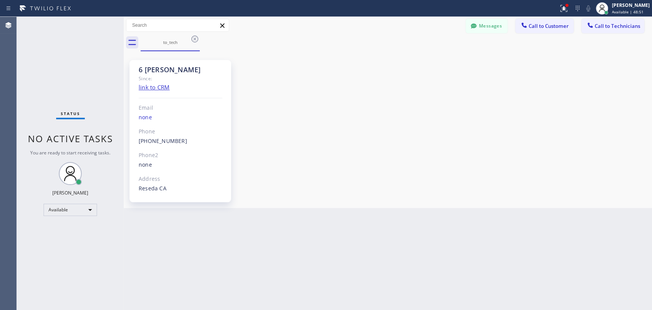
drag, startPoint x: 544, startPoint y: 205, endPoint x: 502, endPoint y: 212, distance: 42.1
click at [544, 206] on div "6 [PERSON_NAME] Since: link to CRM Email none Phone [PHONE_NUMBER] Outbound cal…" at bounding box center [388, 129] width 528 height 157
click at [505, 200] on div "6 [PERSON_NAME] Since: link to CRM Email none Phone [PHONE_NUMBER] Outbound cal…" at bounding box center [388, 129] width 524 height 153
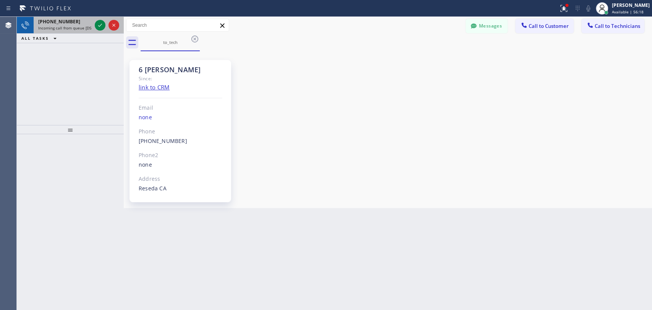
click at [38, 24] on span "[PHONE_NUMBER]" at bounding box center [59, 21] width 42 height 6
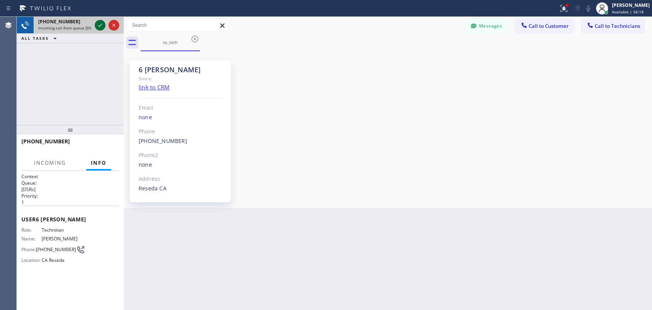
click at [98, 27] on icon at bounding box center [99, 25] width 9 height 9
click at [471, 24] on icon at bounding box center [474, 26] width 8 height 8
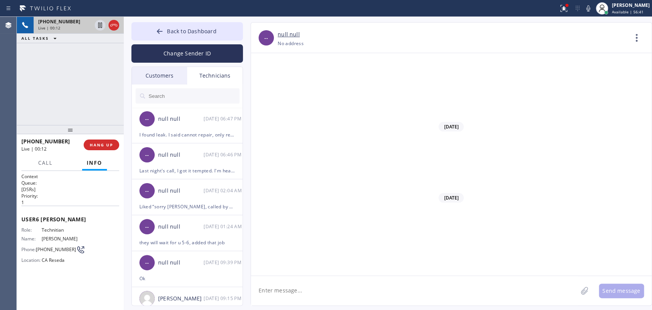
click at [150, 70] on div "Customers" at bounding box center [159, 76] width 55 height 18
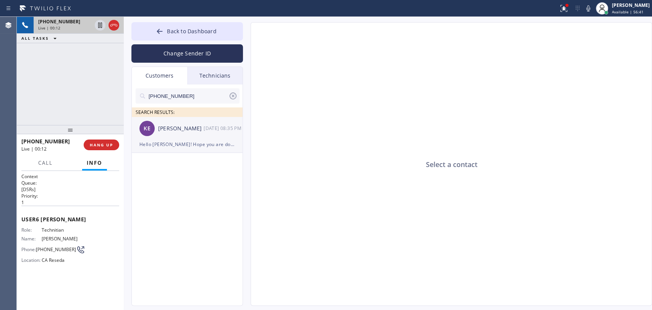
click at [171, 122] on div "KE [PERSON_NAME] [DATE] 08:35 PM" at bounding box center [187, 128] width 111 height 23
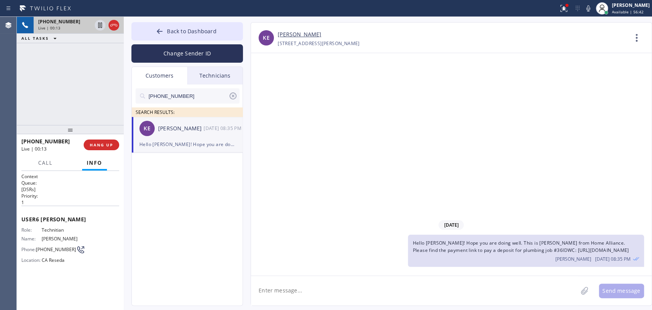
click at [504, 245] on div "Hello [PERSON_NAME]! Hope you are doing well. This is [PERSON_NAME] from Home A…" at bounding box center [526, 250] width 236 height 32
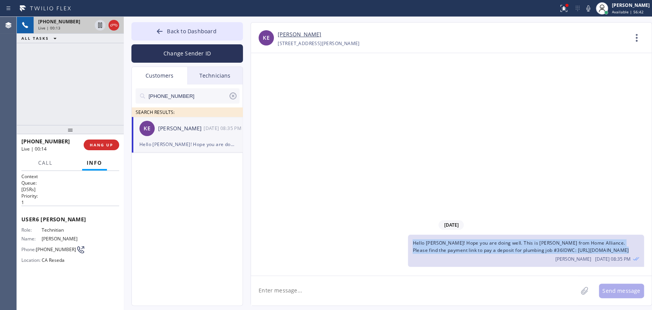
click at [504, 245] on div "Hello [PERSON_NAME]! Hope you are doing well. This is [PERSON_NAME] from Home A…" at bounding box center [526, 250] width 236 height 32
click at [497, 242] on span "Hello [PERSON_NAME]! Hope you are doing well. This is [PERSON_NAME] from Home A…" at bounding box center [520, 246] width 216 height 14
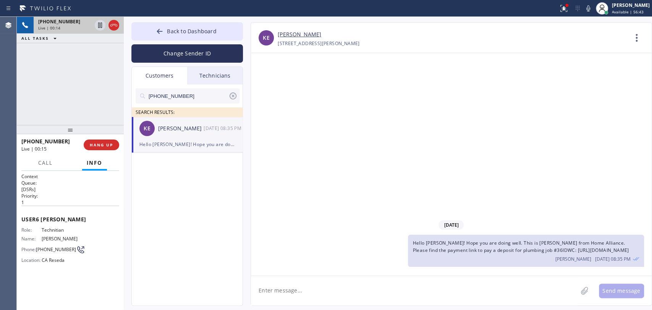
click at [316, 40] on div "[STREET_ADDRESS][PERSON_NAME]" at bounding box center [319, 43] width 82 height 9
click at [315, 37] on link "[PERSON_NAME]" at bounding box center [300, 34] width 44 height 9
click at [215, 76] on div "Technicians" at bounding box center [214, 76] width 55 height 18
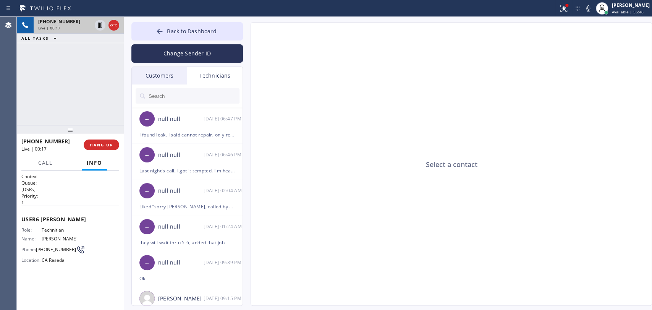
click at [151, 74] on div "Customers" at bounding box center [159, 76] width 55 height 18
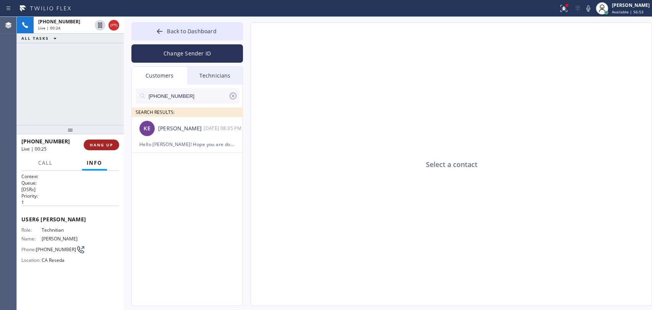
click at [99, 145] on span "HANG UP" at bounding box center [101, 144] width 23 height 5
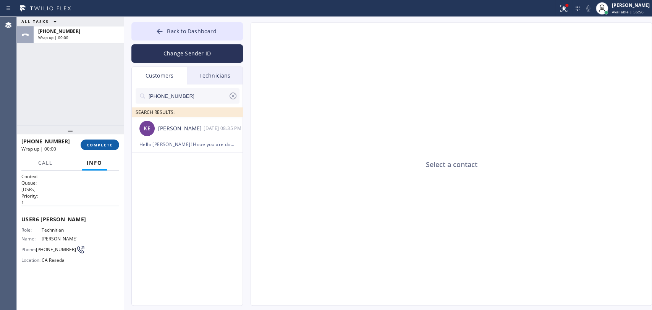
click at [86, 144] on button "COMPLETE" at bounding box center [100, 144] width 39 height 11
click at [94, 118] on div "ALL TASKS ALL TASKS ACTIVE TASKS TASKS IN WRAP UP [PHONE_NUMBER] Wrap up | 00:00" at bounding box center [70, 71] width 107 height 108
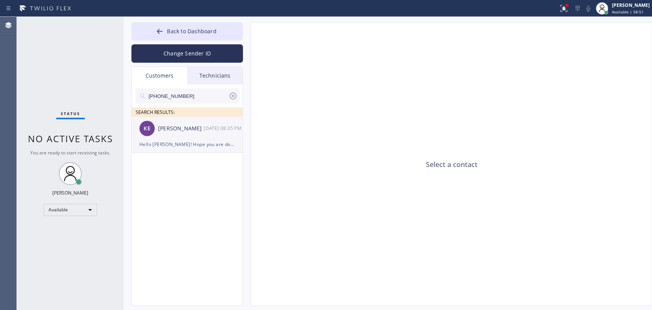
click at [165, 121] on div "KE [PERSON_NAME] [DATE] 08:35 PM" at bounding box center [187, 128] width 111 height 23
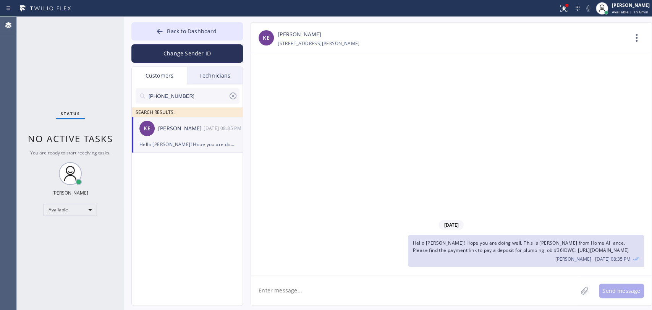
click at [360, 155] on div "[DATE] Hello [PERSON_NAME]! Hope you are doing well. This is [PERSON_NAME] from…" at bounding box center [451, 164] width 401 height 222
click at [384, 181] on div "09/09/2025 Hello Konstantin! Hope you are doing well. This is Alex from Home Al…" at bounding box center [451, 164] width 401 height 222
click at [270, 98] on div "09/09/2025 Hello Konstantin! Hope you are doing well. This is Alex from Home Al…" at bounding box center [451, 164] width 401 height 222
click at [202, 29] on span "Back to Dashboard" at bounding box center [191, 30] width 49 height 7
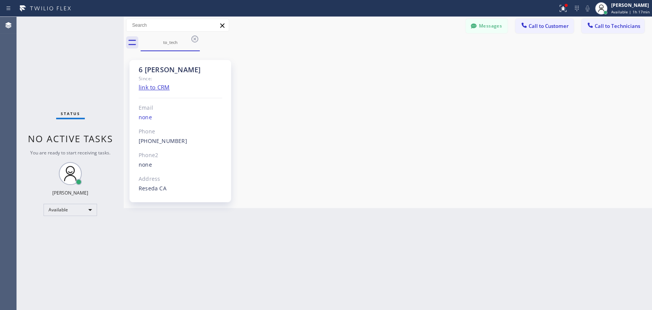
click at [346, 126] on div "6 [PERSON_NAME] Since: link to CRM Email none Phone [PHONE_NUMBER] Outbound cal…" at bounding box center [388, 129] width 524 height 153
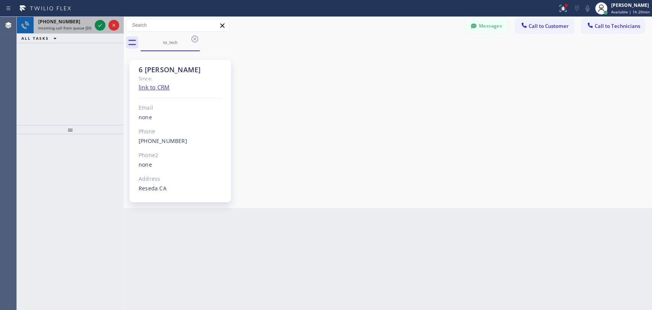
click at [71, 26] on span "Incoming call from queue [DSRs]" at bounding box center [67, 27] width 58 height 5
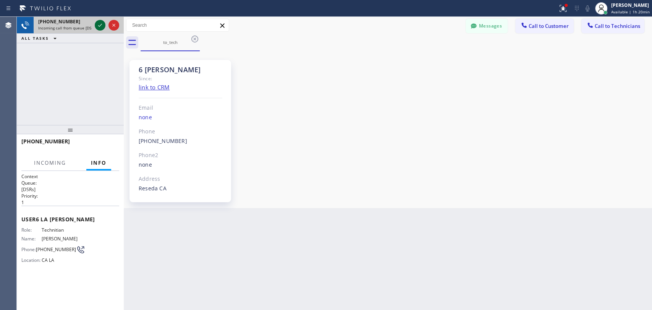
click at [98, 27] on icon at bounding box center [99, 25] width 9 height 9
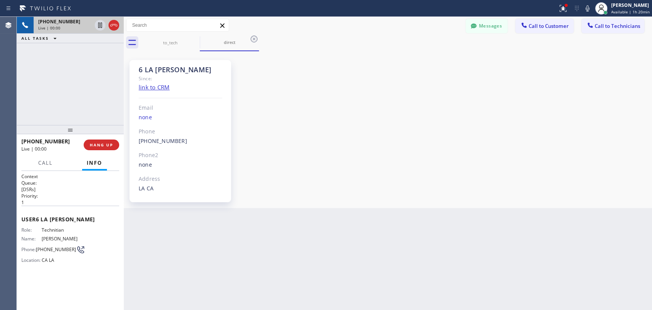
scroll to position [5081, 0]
click at [40, 196] on h2 "Priority:" at bounding box center [70, 195] width 98 height 6
click at [40, 195] on h2 "Priority:" at bounding box center [70, 195] width 98 height 6
click at [37, 192] on h2 "Priority:" at bounding box center [70, 195] width 98 height 6
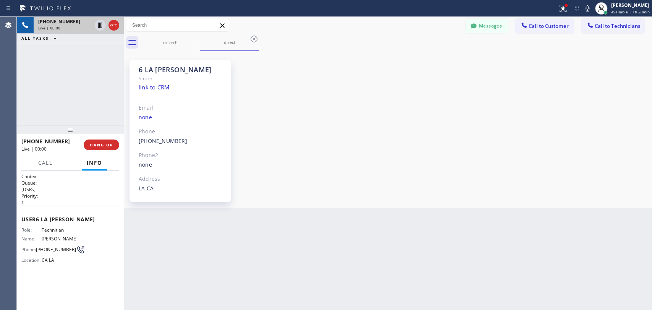
click at [33, 192] on h2 "Priority:" at bounding box center [70, 195] width 98 height 6
click at [31, 186] on p "[DSRs]" at bounding box center [70, 189] width 98 height 6
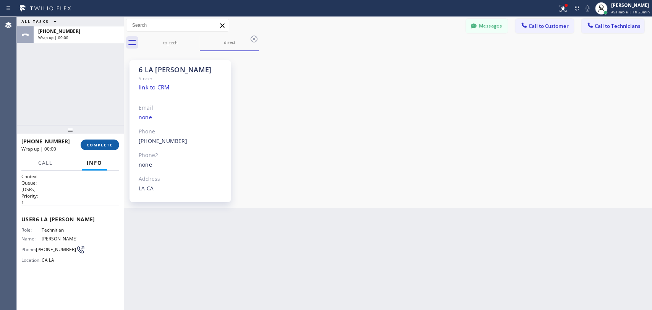
click at [112, 143] on span "COMPLETE" at bounding box center [100, 144] width 26 height 5
click at [82, 138] on div "+13103676750 Wrap up | 00:00 COMPLETE" at bounding box center [70, 145] width 98 height 20
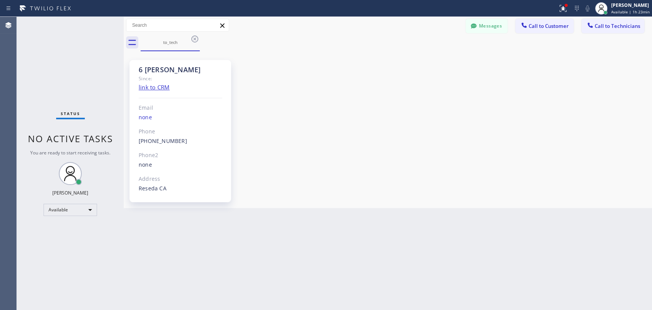
click at [100, 69] on div "Status No active tasks You are ready to start receiving tasks. [PERSON_NAME] Av…" at bounding box center [70, 163] width 107 height 293
click at [545, 211] on div "Back to Dashboard Change Sender ID Customers Technicians [PHONE_NUMBER] SEARCH …" at bounding box center [388, 163] width 528 height 293
click at [481, 24] on button "Messages" at bounding box center [486, 26] width 42 height 15
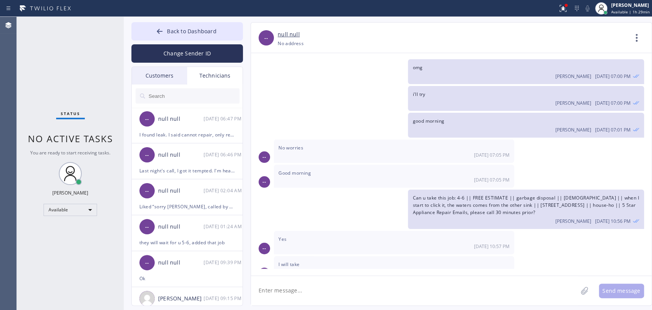
click at [211, 89] on input "text" at bounding box center [194, 95] width 92 height 15
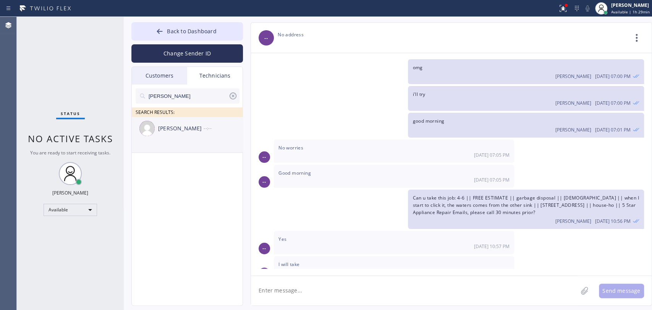
type input "[PERSON_NAME]"
click at [176, 136] on div "Hovik Khachaturyan --:--" at bounding box center [187, 128] width 111 height 23
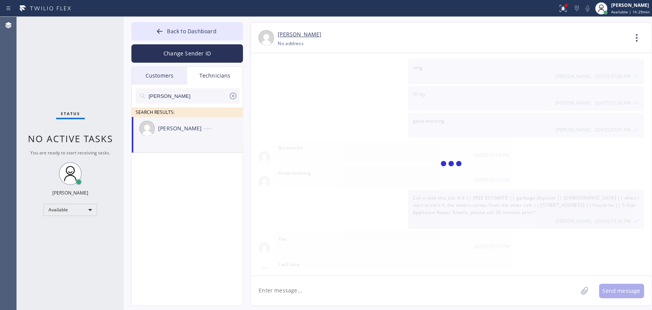
click at [276, 299] on textarea at bounding box center [414, 290] width 326 height 29
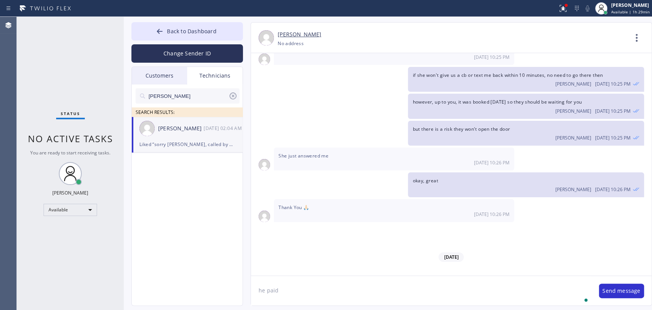
type textarea "he paid"
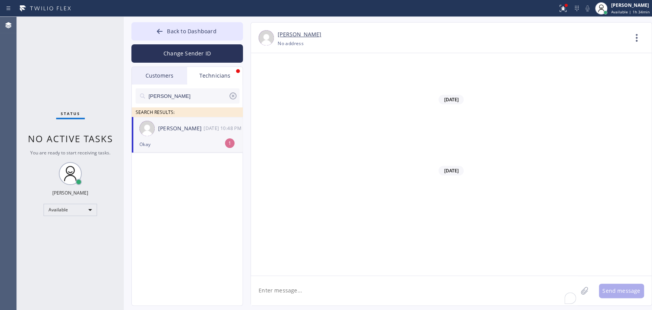
scroll to position [62352, 0]
click at [190, 147] on div "Okay" at bounding box center [186, 144] width 95 height 9
click at [164, 31] on div at bounding box center [159, 31] width 9 height 9
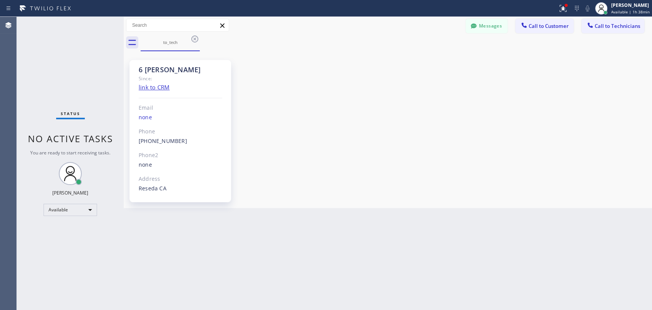
click at [422, 157] on div "6 [PERSON_NAME] Since: link to CRM Email none Phone [PHONE_NUMBER] Outbound cal…" at bounding box center [388, 129] width 524 height 153
drag, startPoint x: 614, startPoint y: 31, endPoint x: 331, endPoint y: 94, distance: 290.0
click at [614, 31] on button "Call to Technicians" at bounding box center [612, 26] width 63 height 15
type input "(___) ___-____"
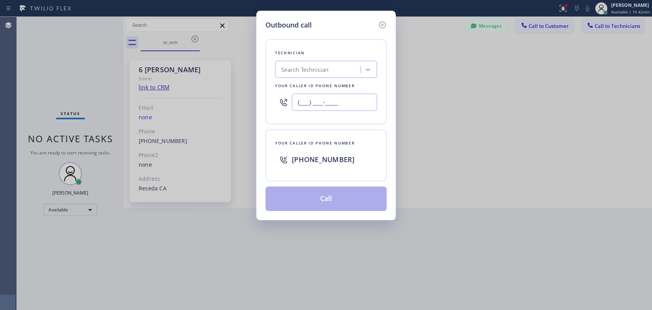
drag, startPoint x: 331, startPoint y: 94, endPoint x: 343, endPoint y: 77, distance: 20.6
click at [335, 91] on div "(___) ___-____" at bounding box center [326, 102] width 102 height 25
click at [343, 77] on div "Search Technician" at bounding box center [326, 69] width 102 height 17
click at [340, 71] on div "Search Technician" at bounding box center [318, 69] width 83 height 13
type input "Nick"
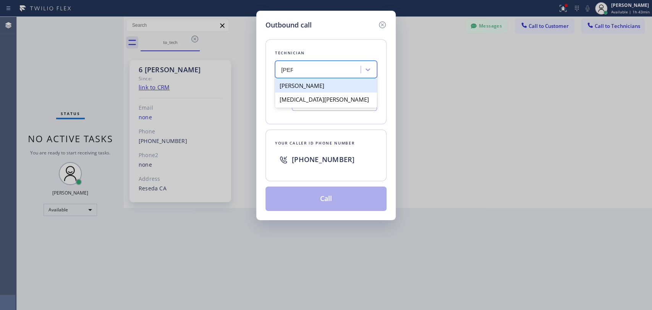
type input "(347) 417-3881"
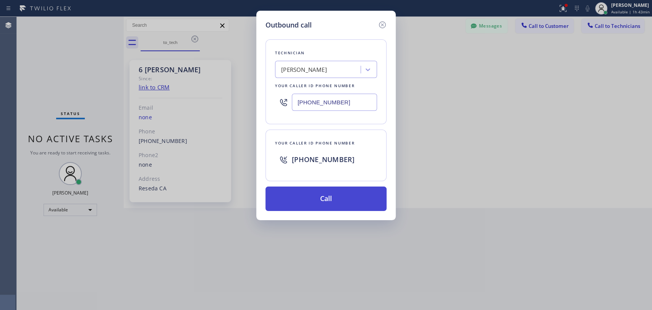
click at [305, 191] on button "Call" at bounding box center [325, 198] width 121 height 24
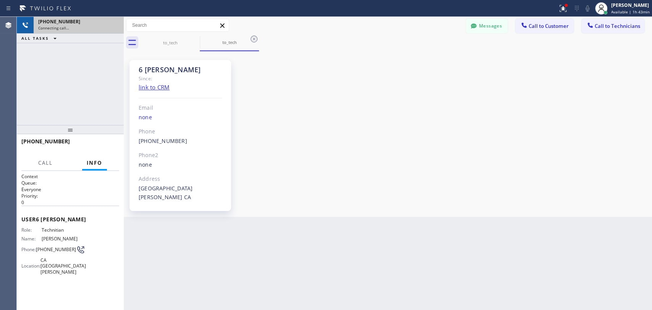
click at [110, 22] on div "+13474173881" at bounding box center [78, 21] width 81 height 6
click at [112, 24] on div "+13474173881" at bounding box center [78, 21] width 81 height 6
click at [112, 25] on div "Connecting call…" at bounding box center [78, 27] width 81 height 5
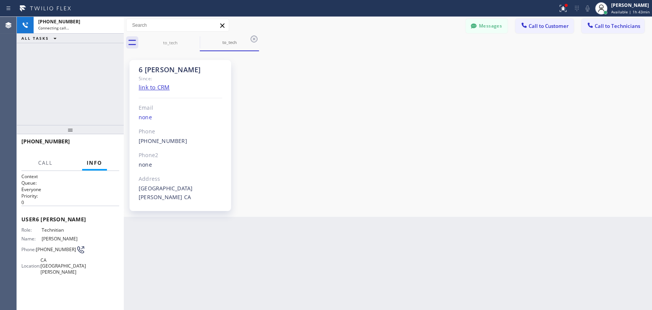
click at [105, 50] on div "+13474173881 Connecting call… ALL TASKS ALL TASKS ACTIVE TASKS TASKS IN WRAP UP" at bounding box center [70, 71] width 107 height 108
